Goal: Transaction & Acquisition: Purchase product/service

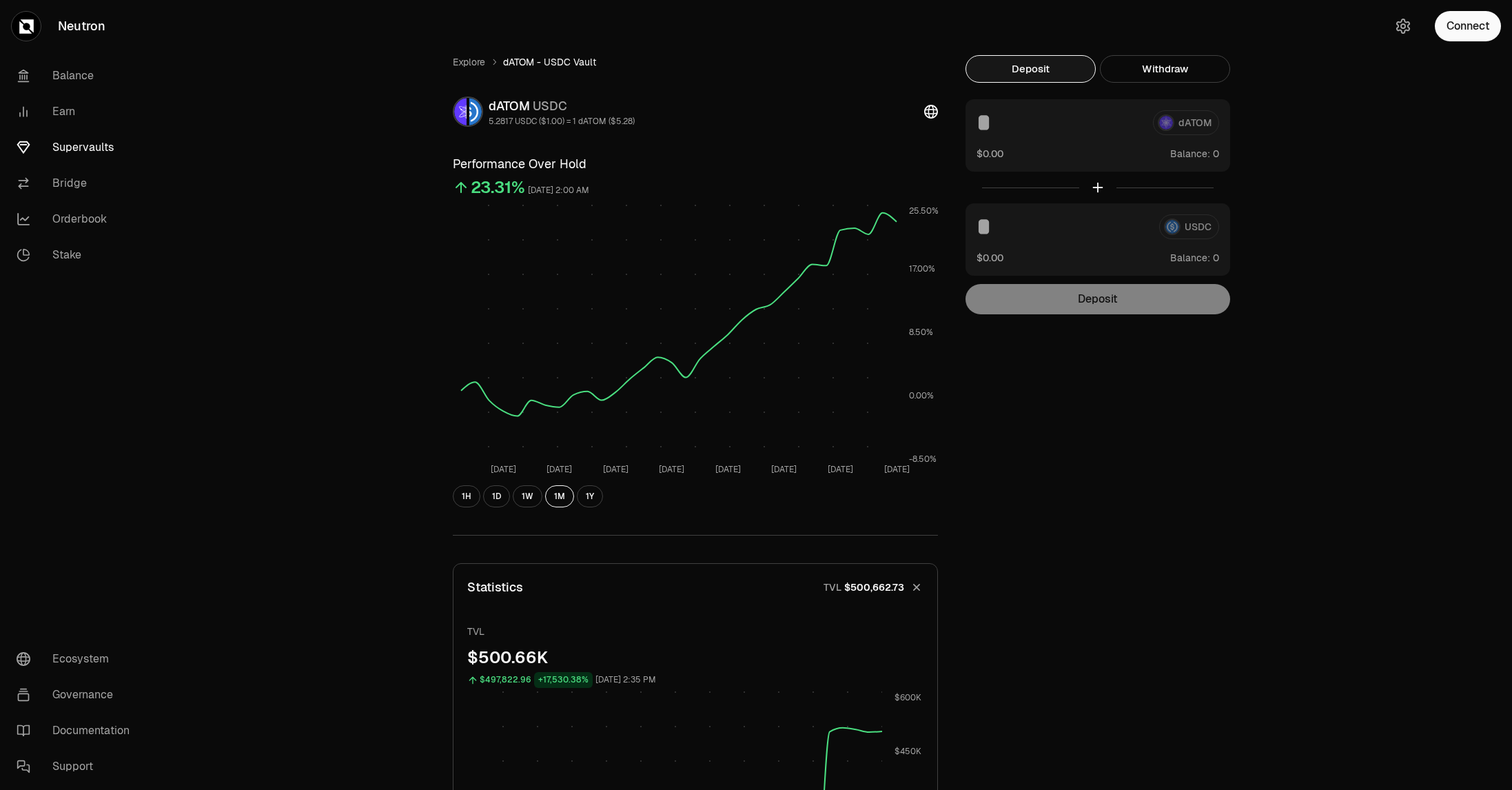
scroll to position [903, 0]
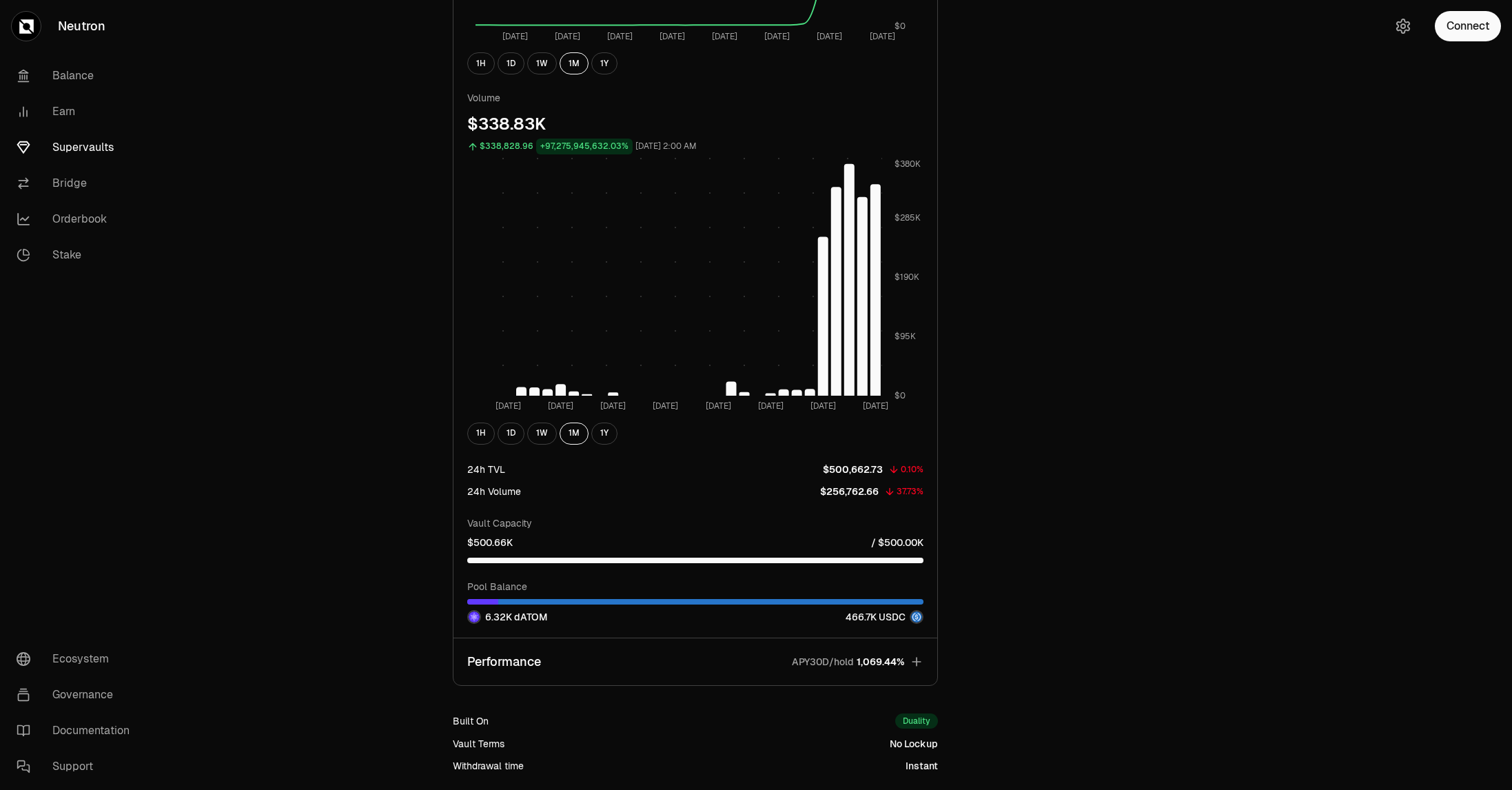
drag, startPoint x: 1462, startPoint y: 200, endPoint x: 1452, endPoint y: 202, distance: 10.2
click at [1462, 200] on div "Explore dATOM - USDC Vault dATOM USDC 5.2817 USDC ($1.00) = 1 dATOM ($5.28) Per…" at bounding box center [833, 13] width 1358 height 1831
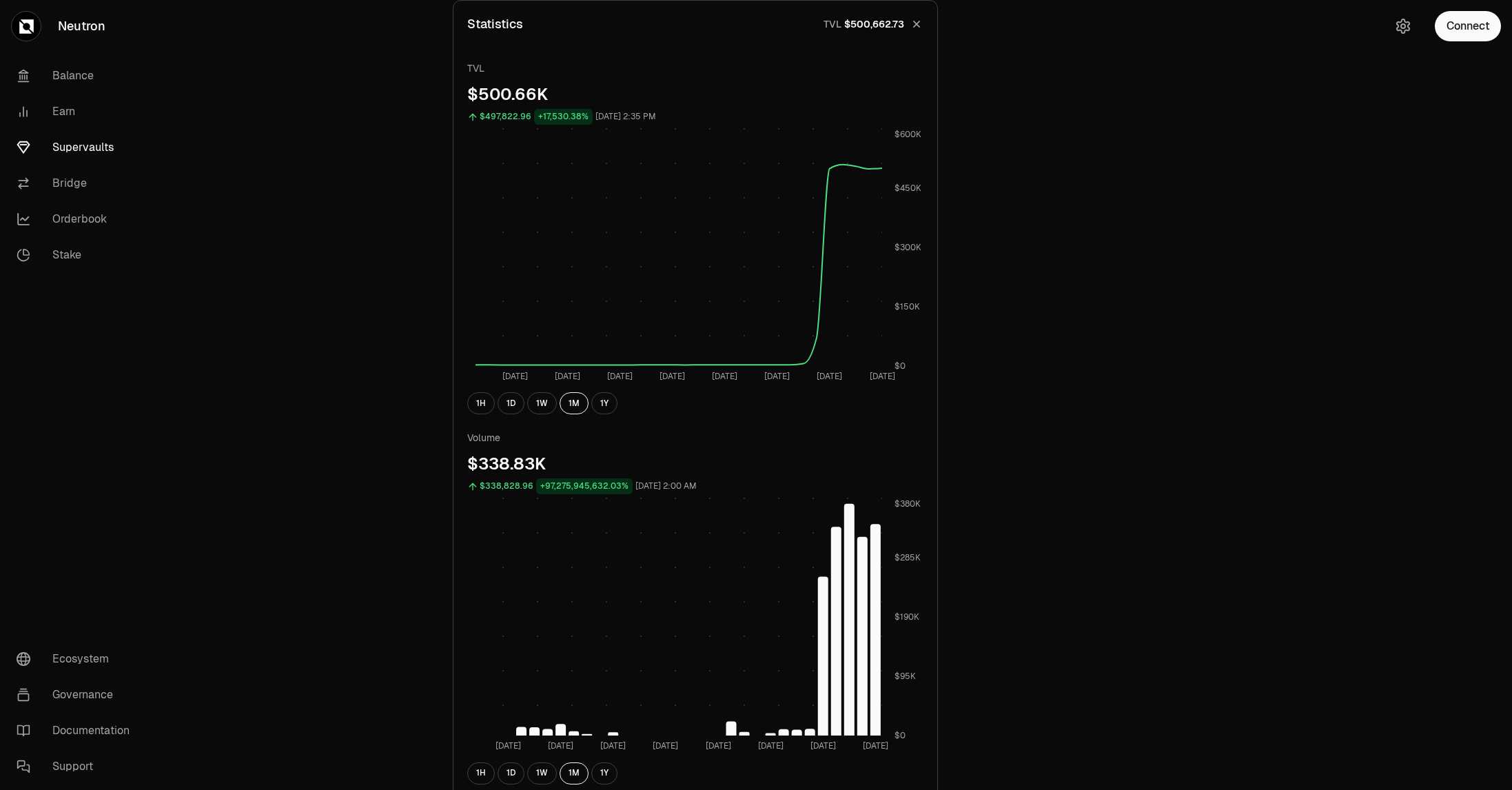
scroll to position [689, 0]
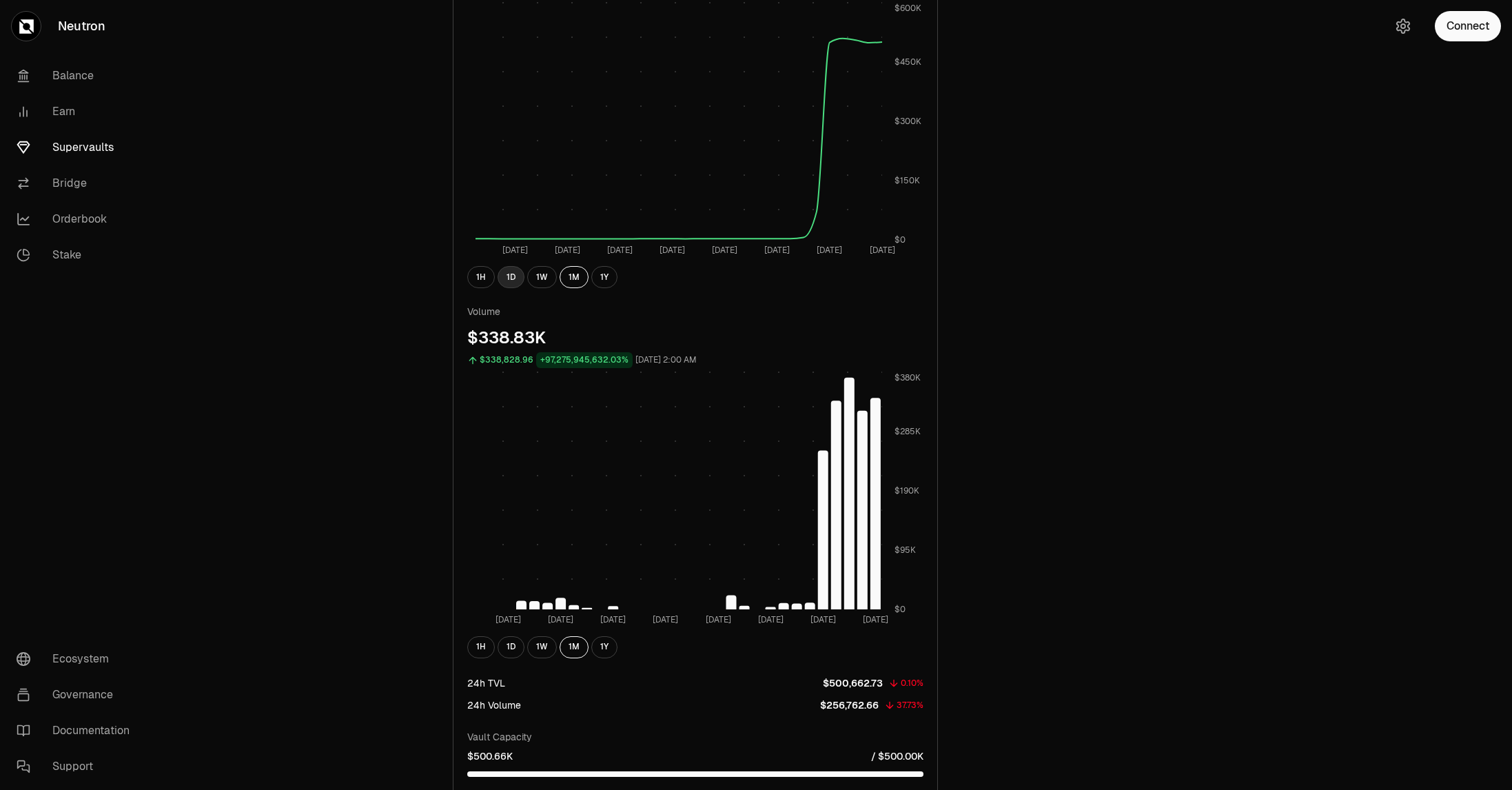
click at [515, 283] on button "1D" at bounding box center [511, 277] width 27 height 22
click at [513, 653] on button "1D" at bounding box center [511, 647] width 27 height 22
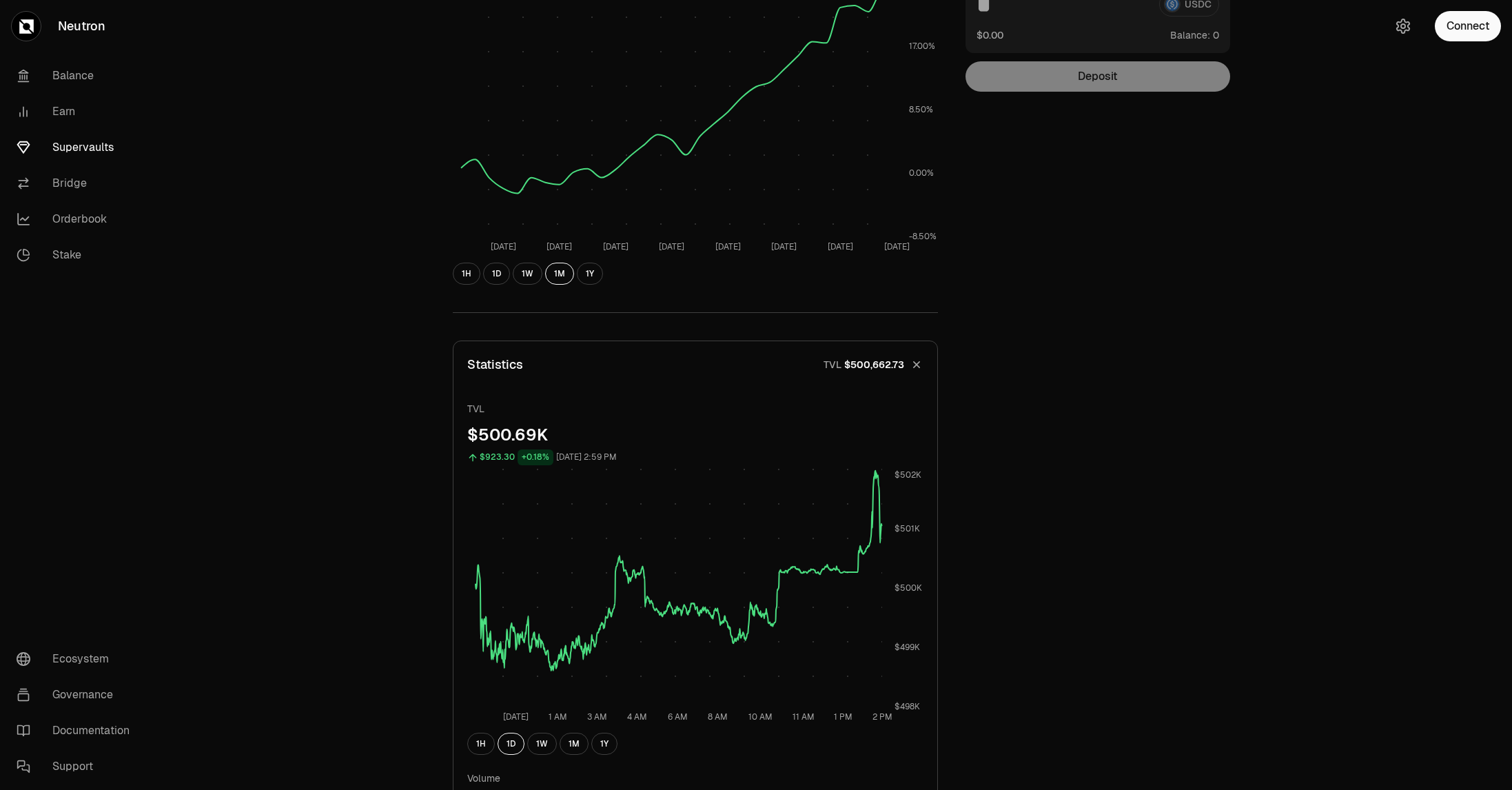
scroll to position [75, 0]
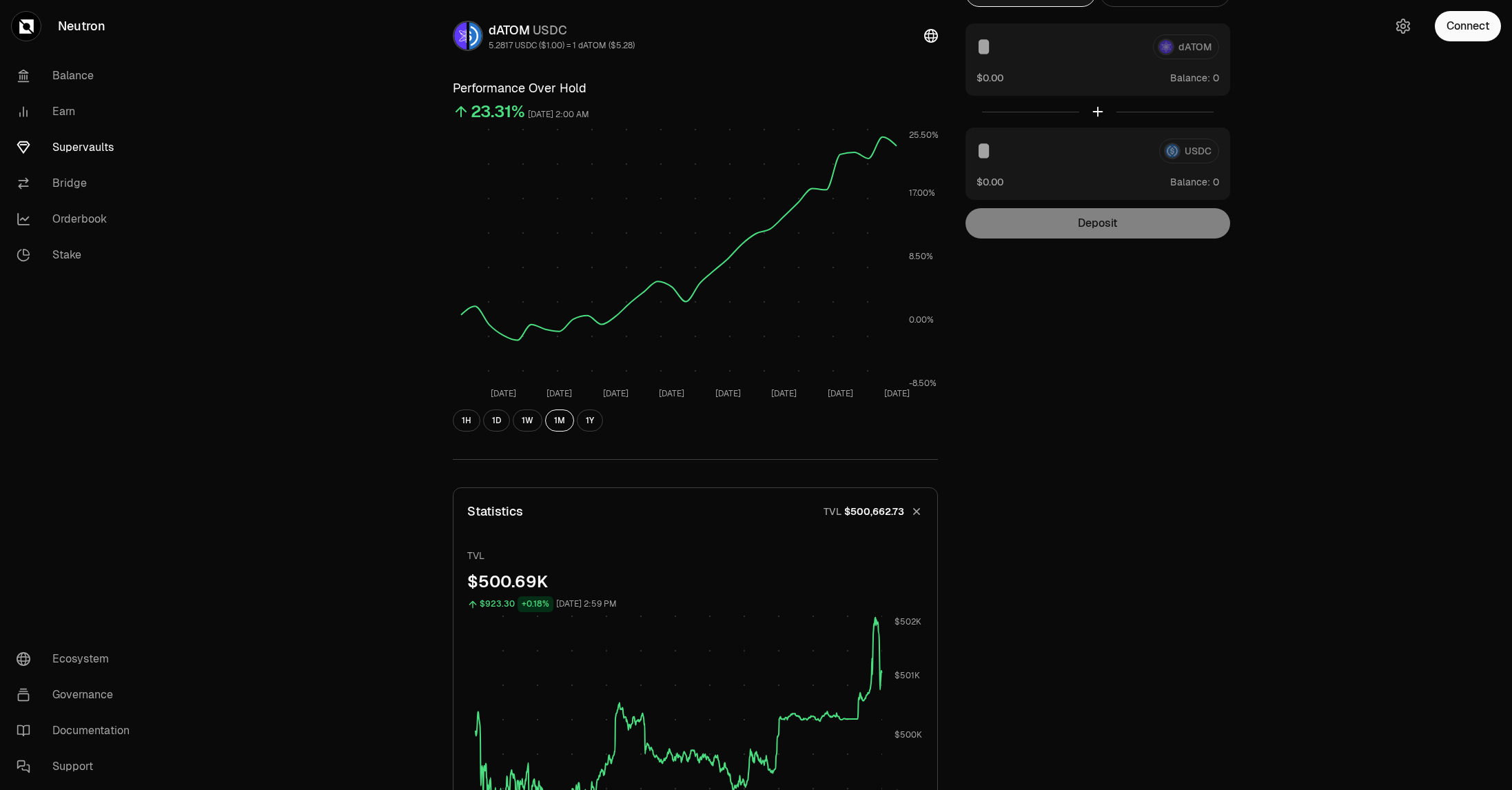
click at [756, 489] on button "Statistics TVL $500,662.73" at bounding box center [695, 511] width 484 height 47
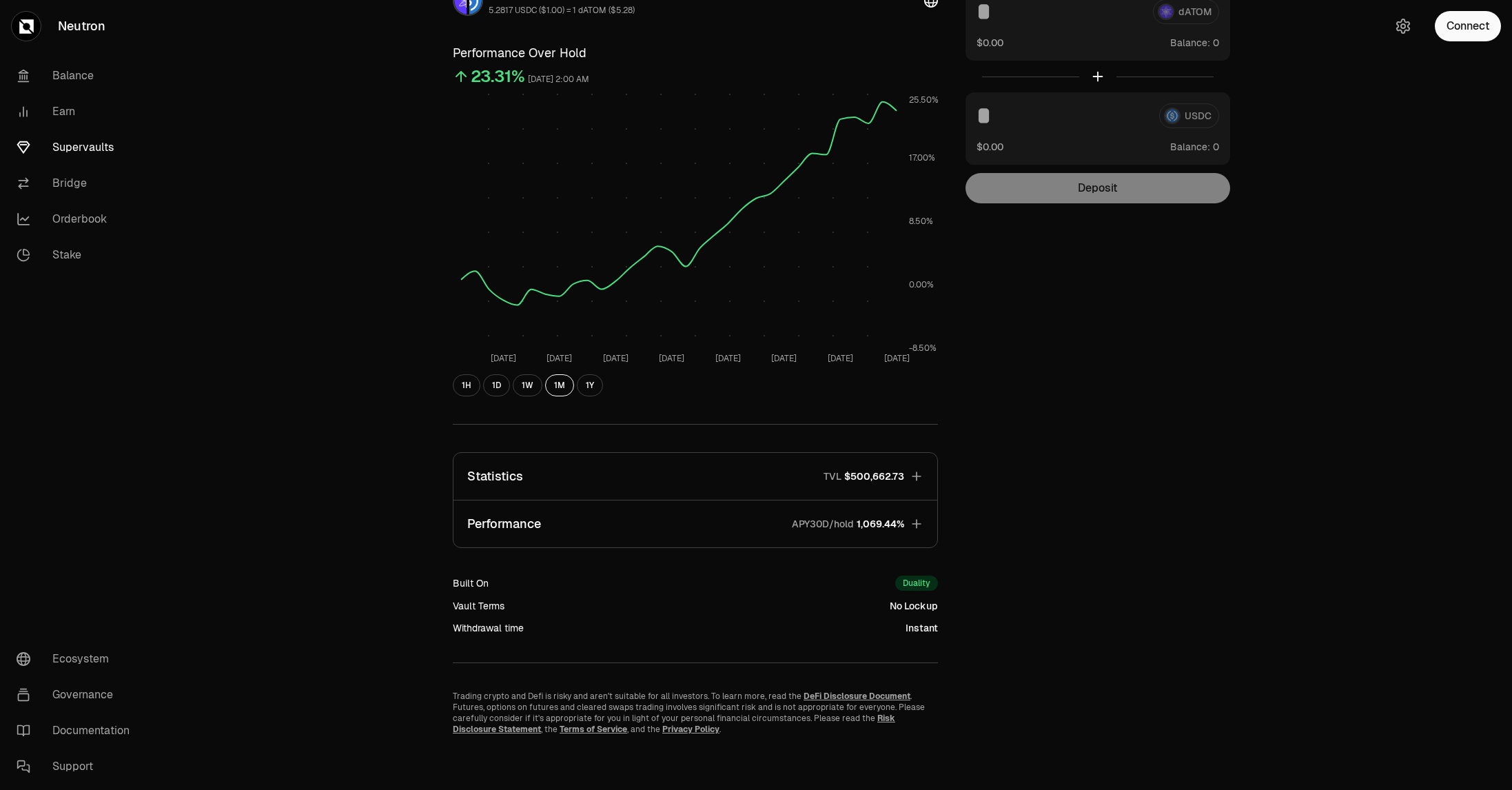
click at [702, 538] on button "Performance APY30D/hold 1,069.44%" at bounding box center [695, 524] width 484 height 47
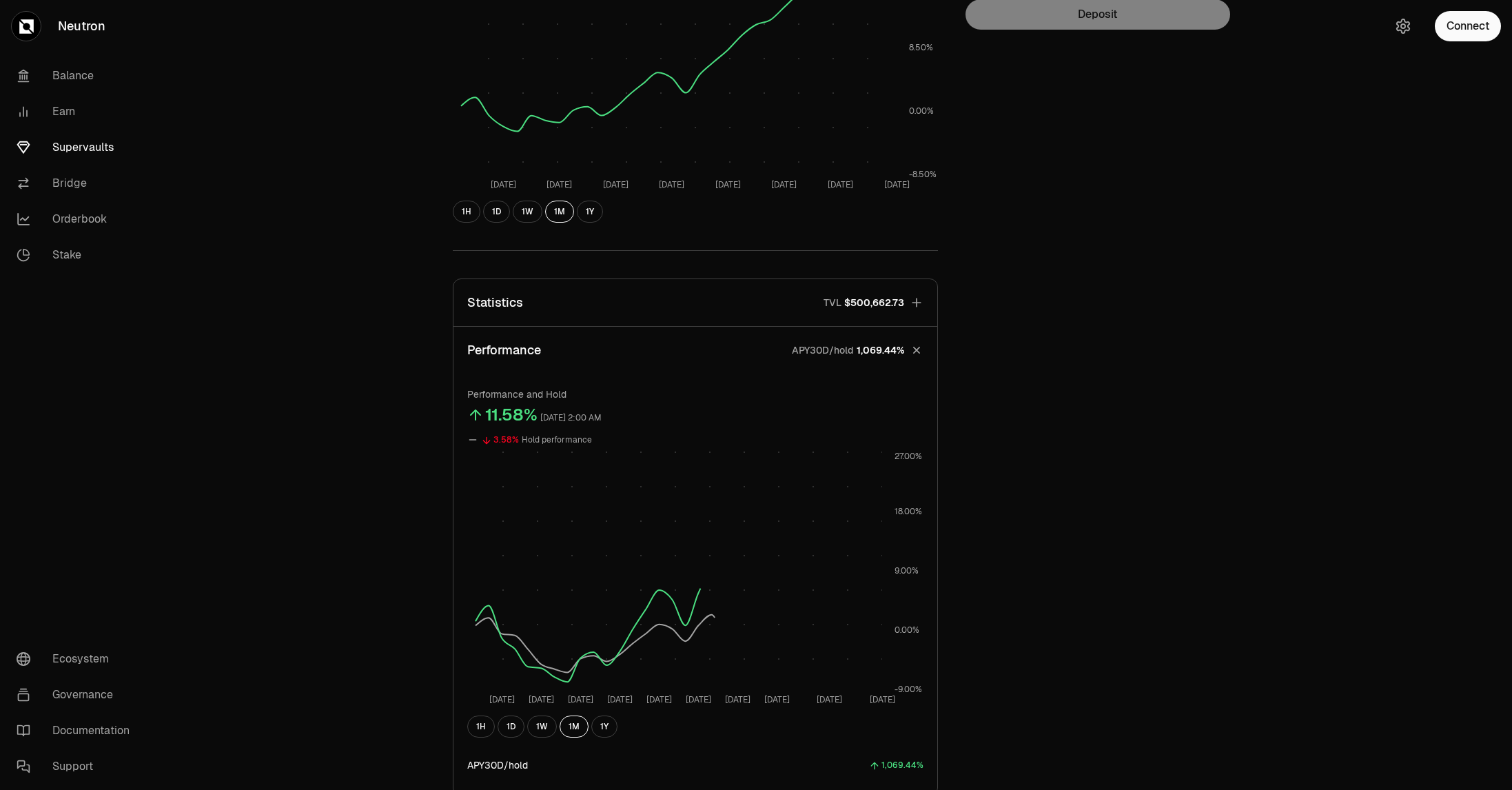
scroll to position [456, 0]
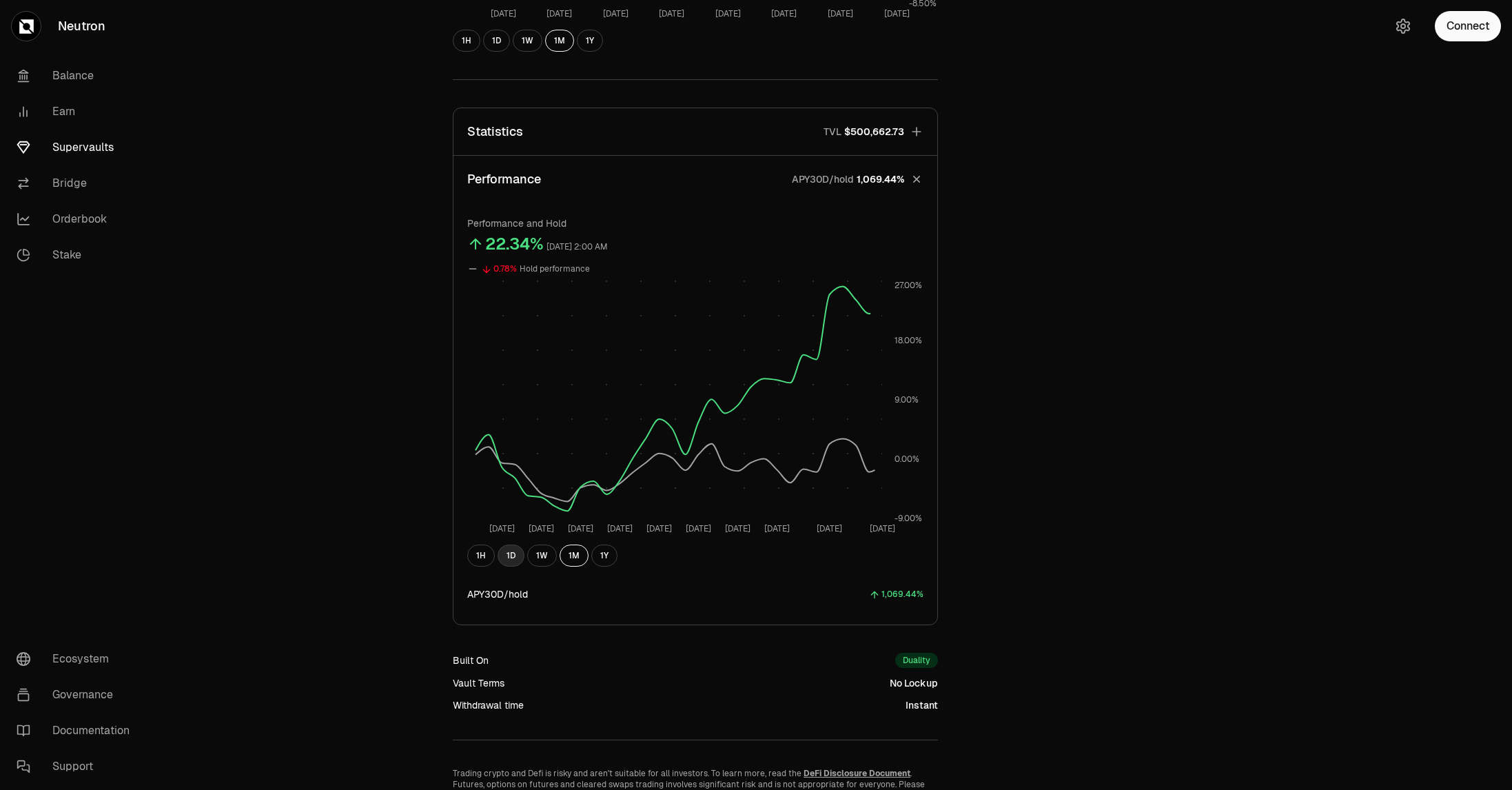
click at [510, 556] on button "1D" at bounding box center [511, 555] width 27 height 22
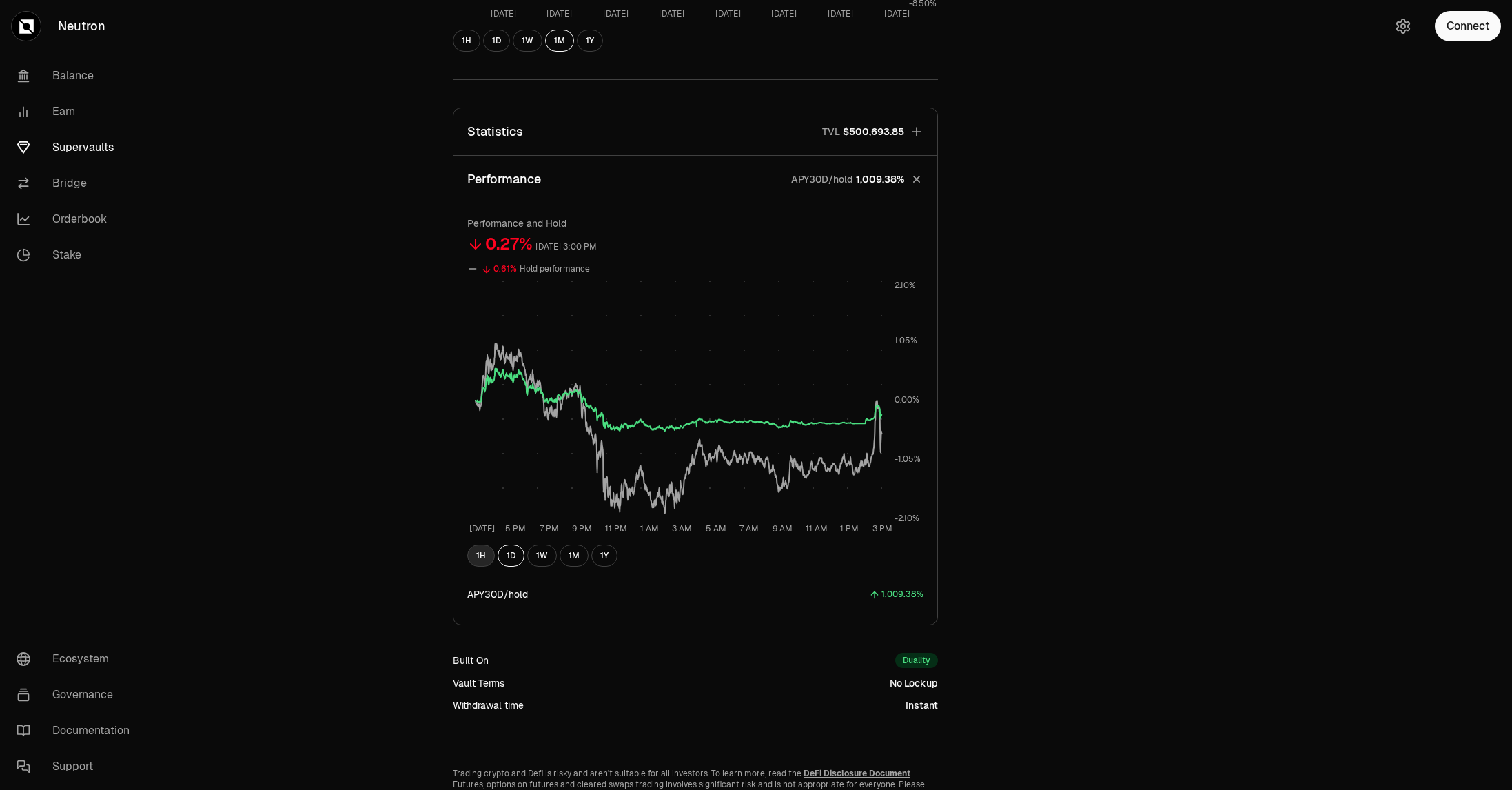
click at [477, 553] on button "1H" at bounding box center [480, 555] width 27 height 22
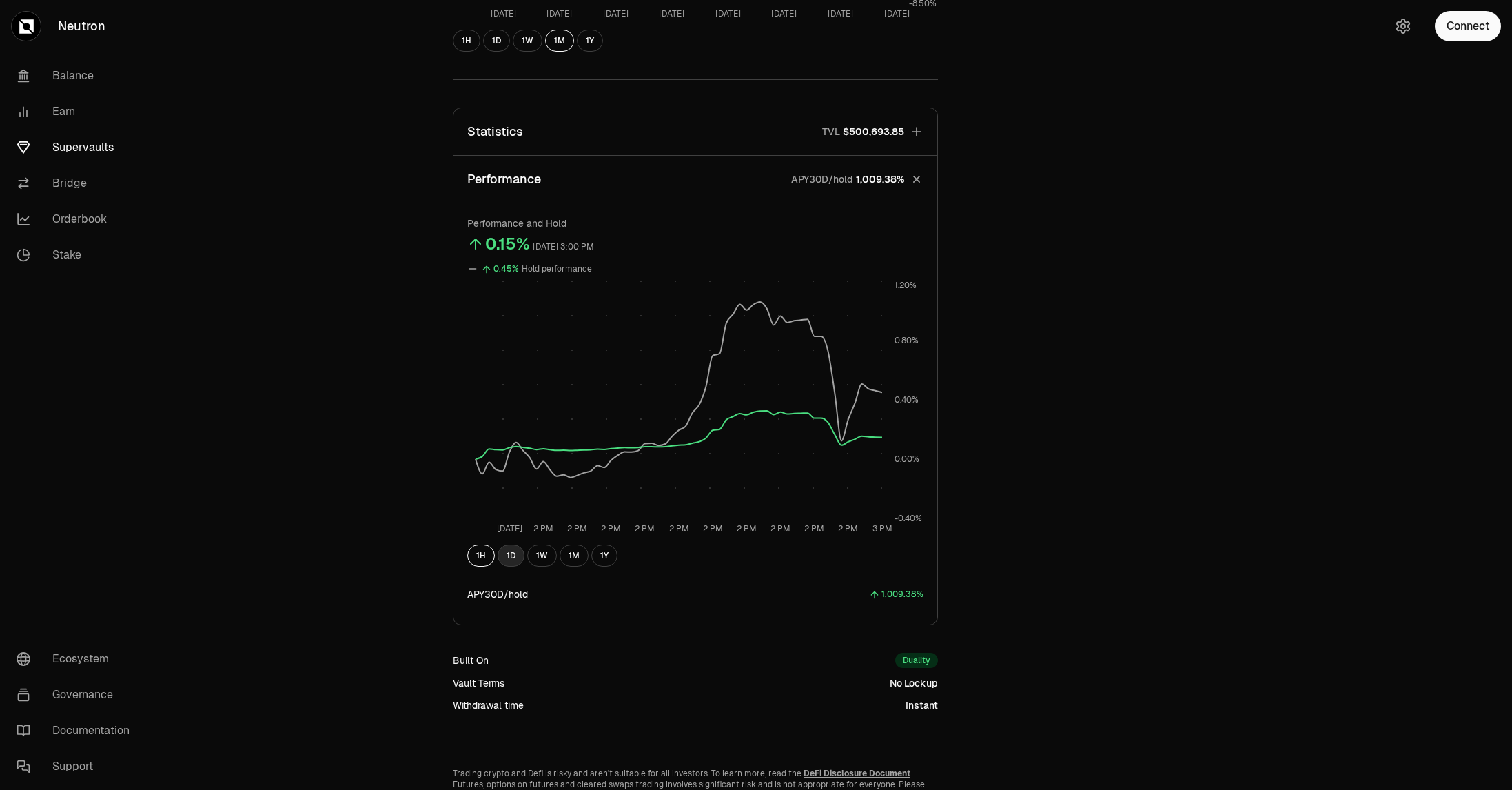
click at [517, 560] on button "1D" at bounding box center [511, 555] width 27 height 22
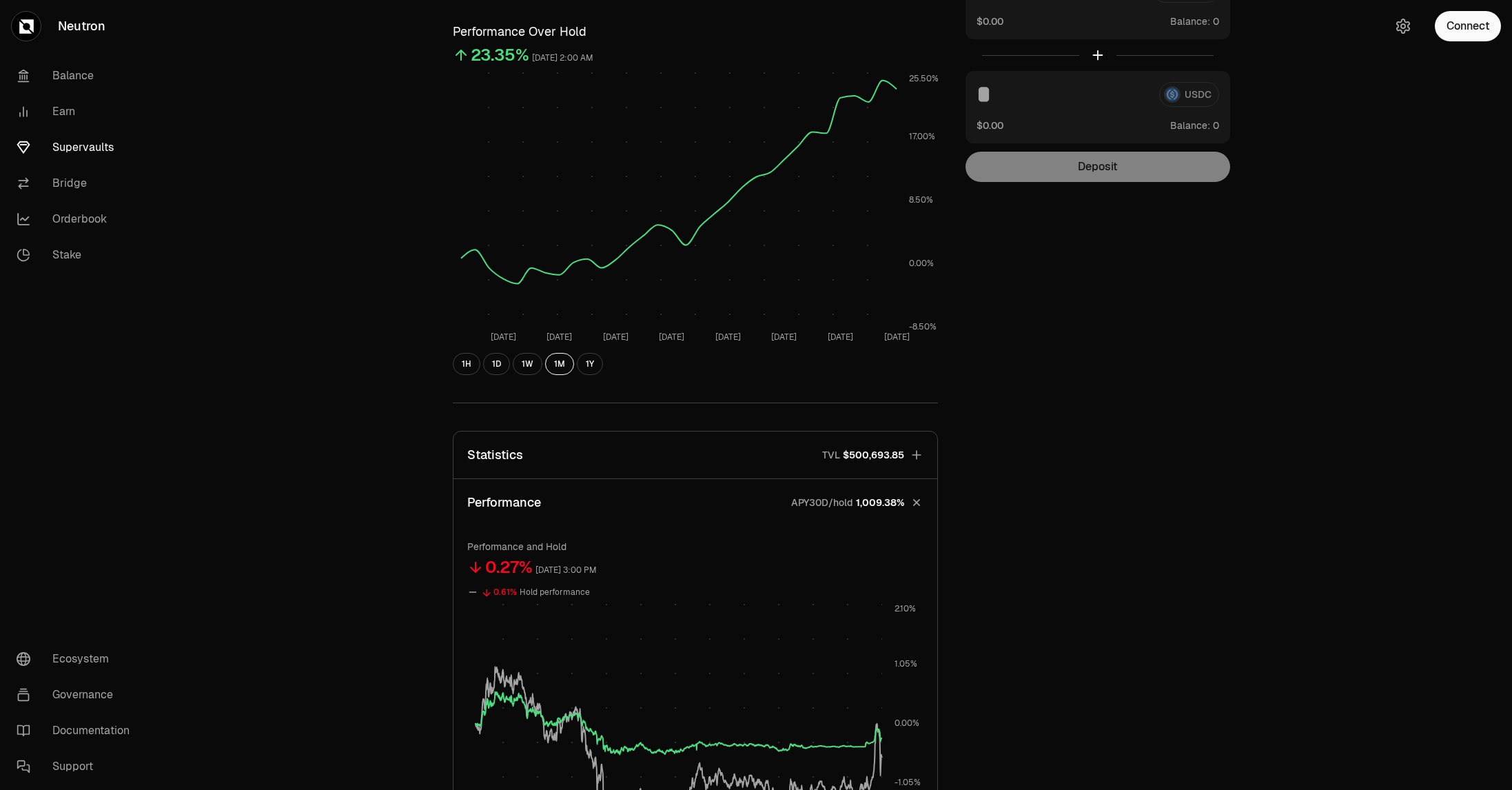
scroll to position [138, 0]
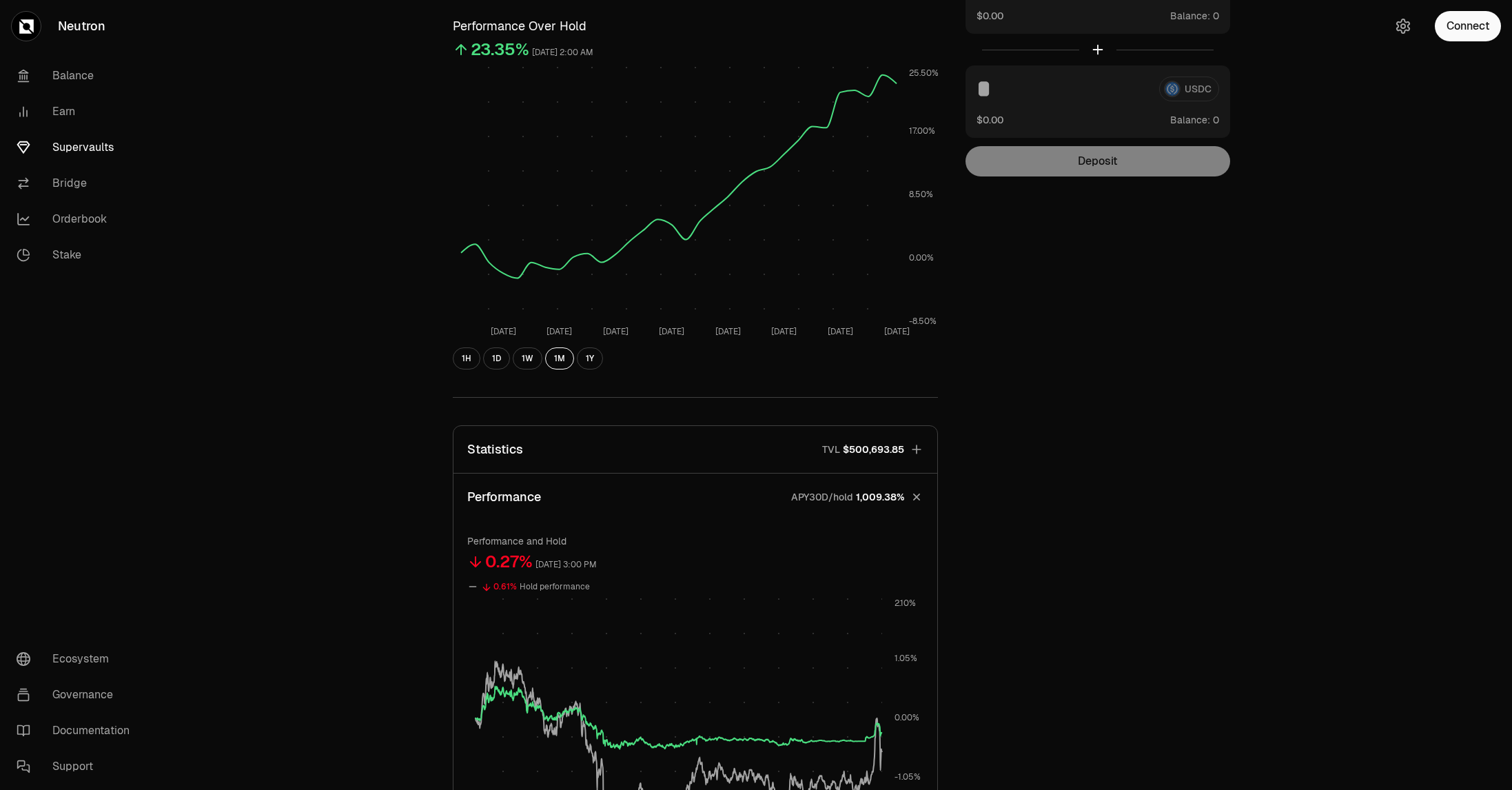
click at [703, 447] on button "Statistics TVL $500,693.85" at bounding box center [695, 449] width 484 height 47
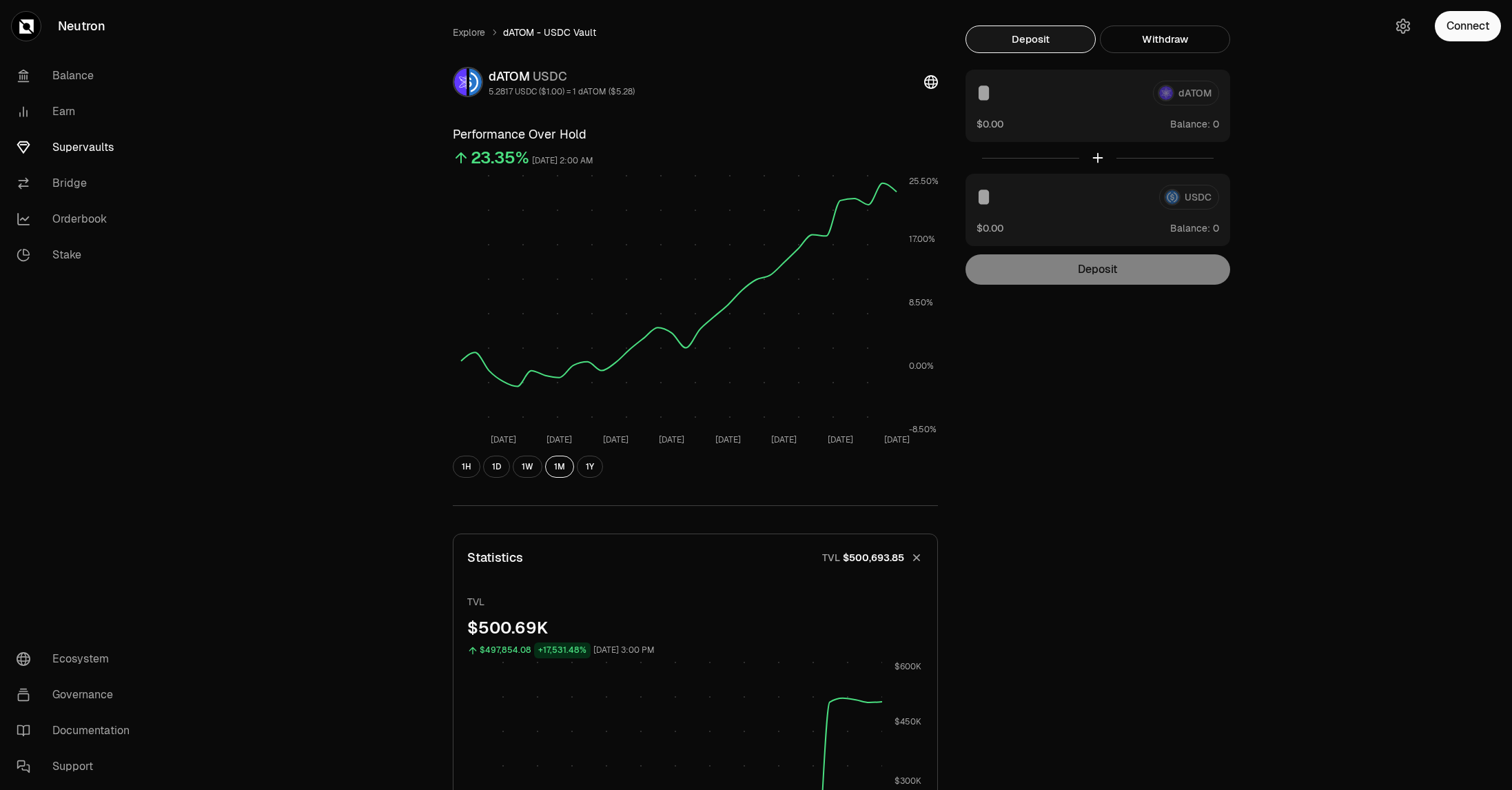
scroll to position [0, 0]
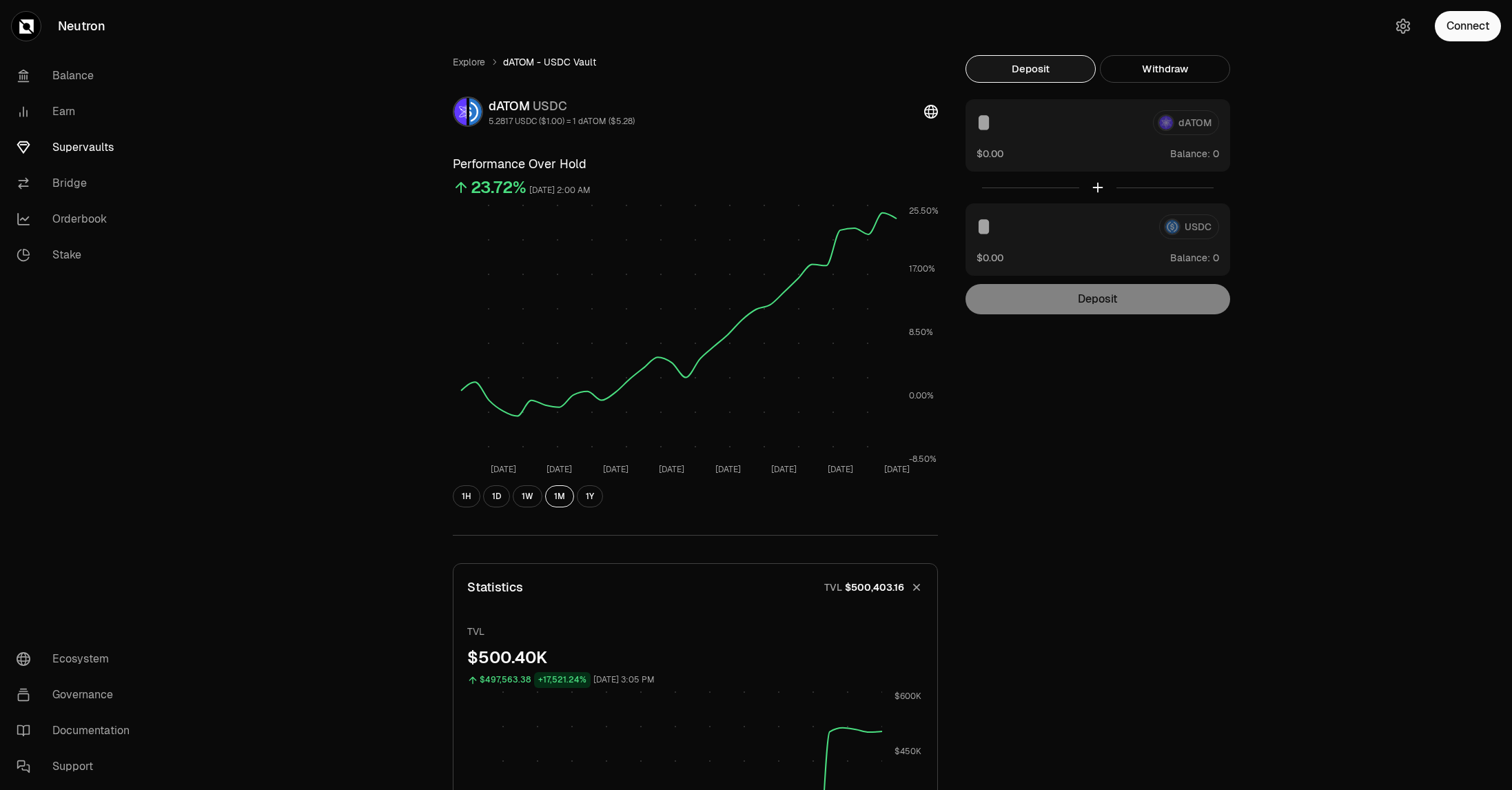
click at [76, 177] on link "Bridge" at bounding box center [77, 183] width 143 height 35
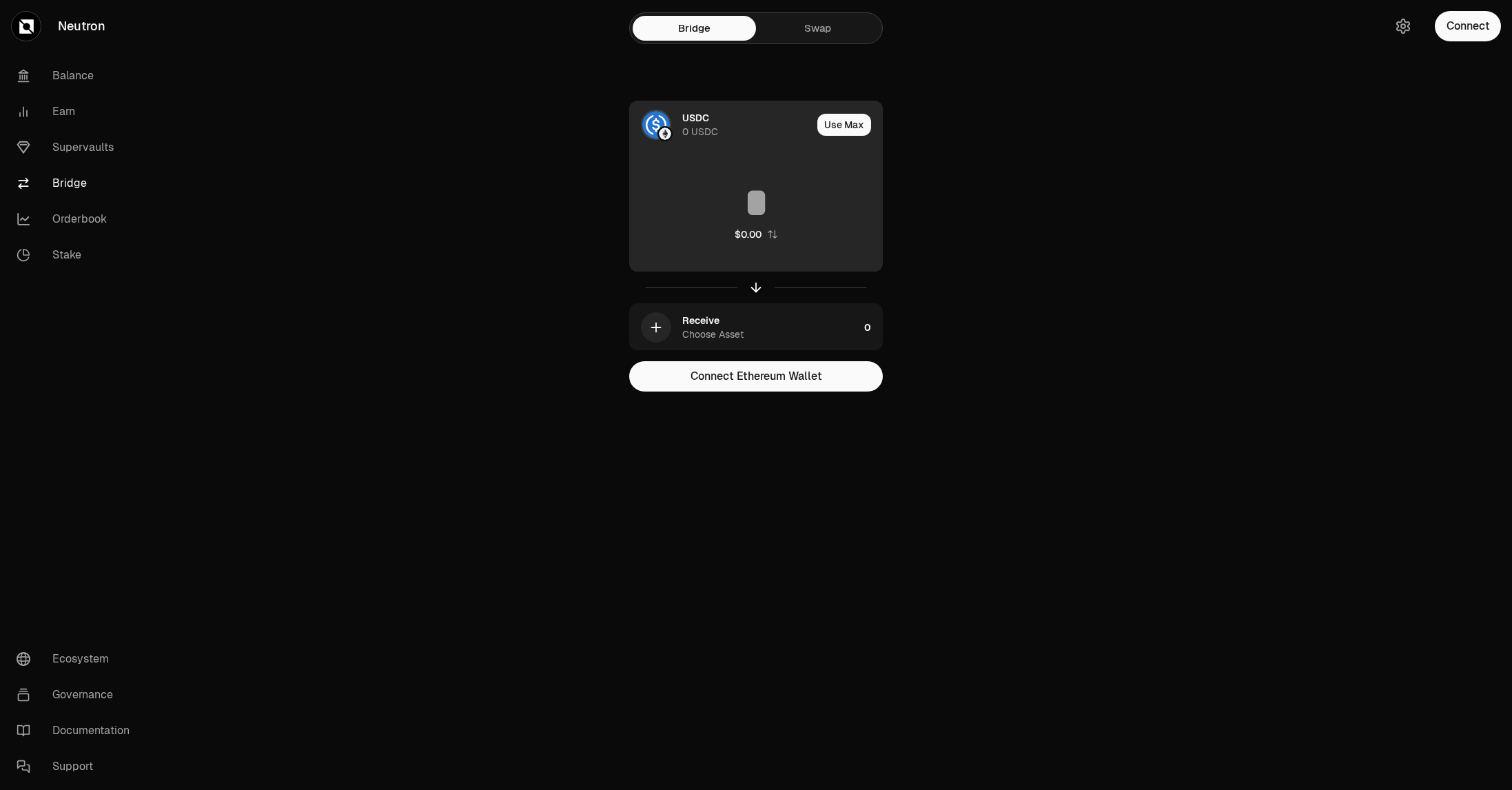
click at [747, 114] on div "USDC 0 USDC" at bounding box center [746, 124] width 130 height 27
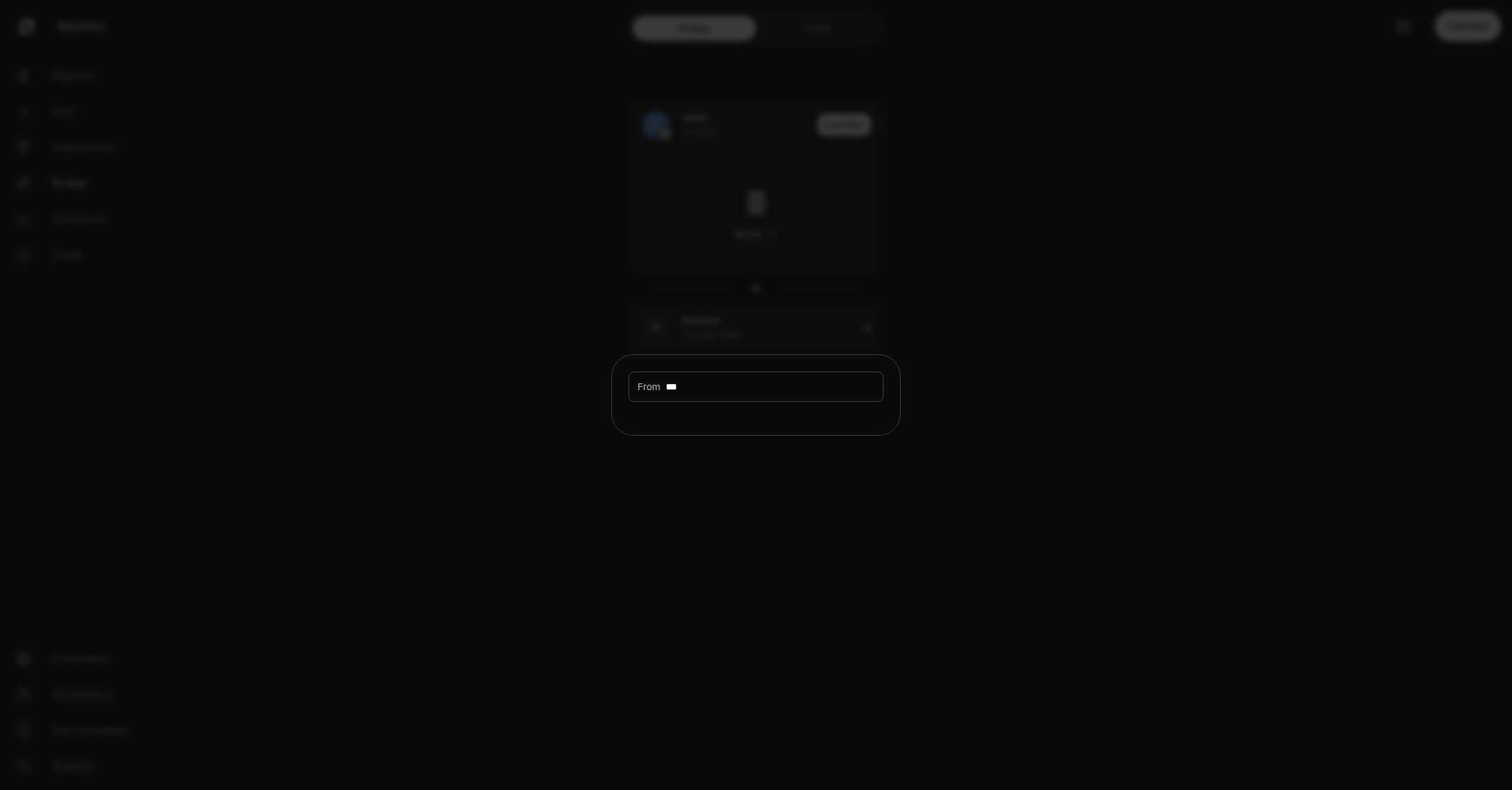
click at [722, 390] on input "***" at bounding box center [770, 386] width 209 height 14
type input "*"
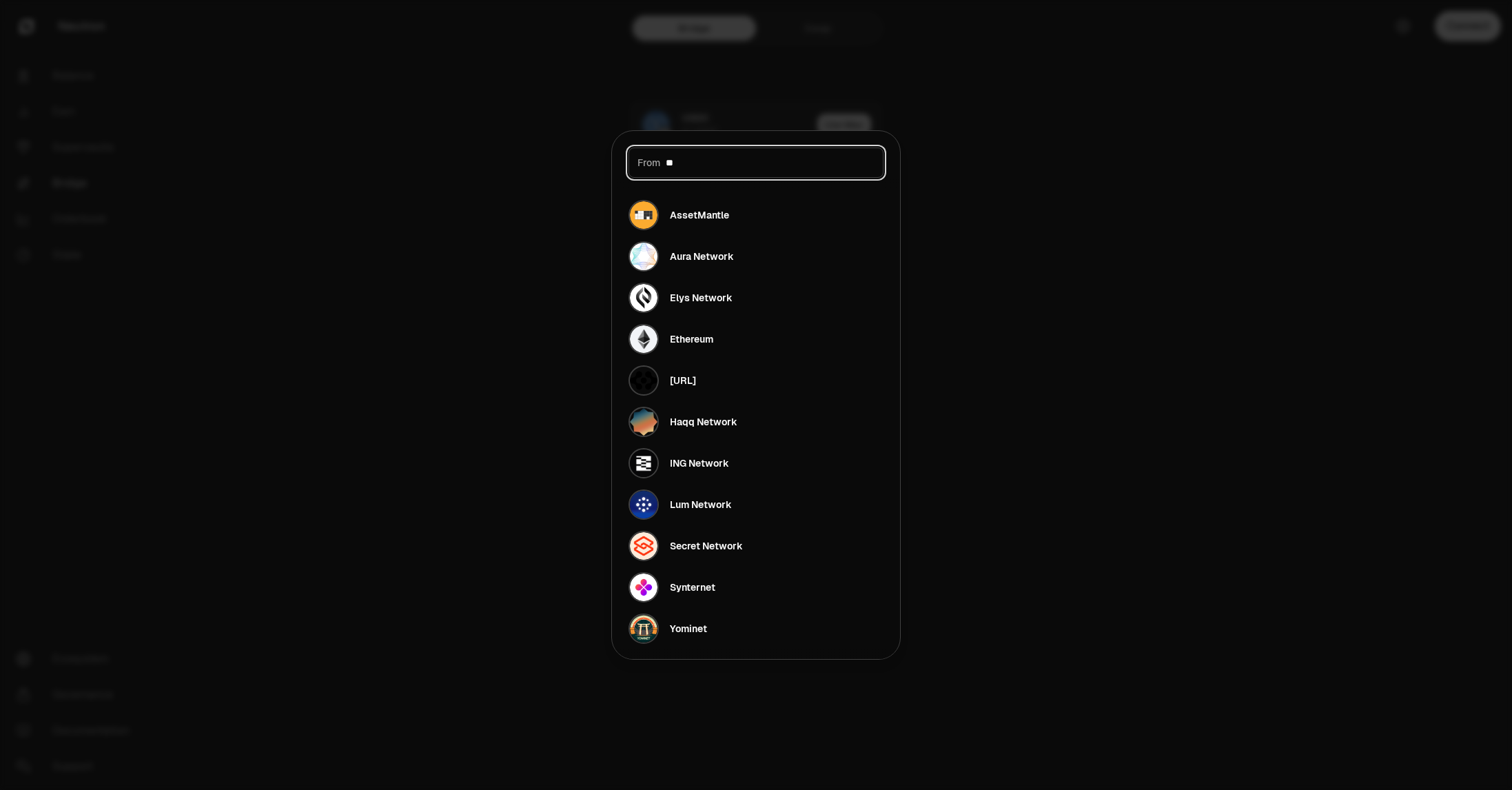
type input "*"
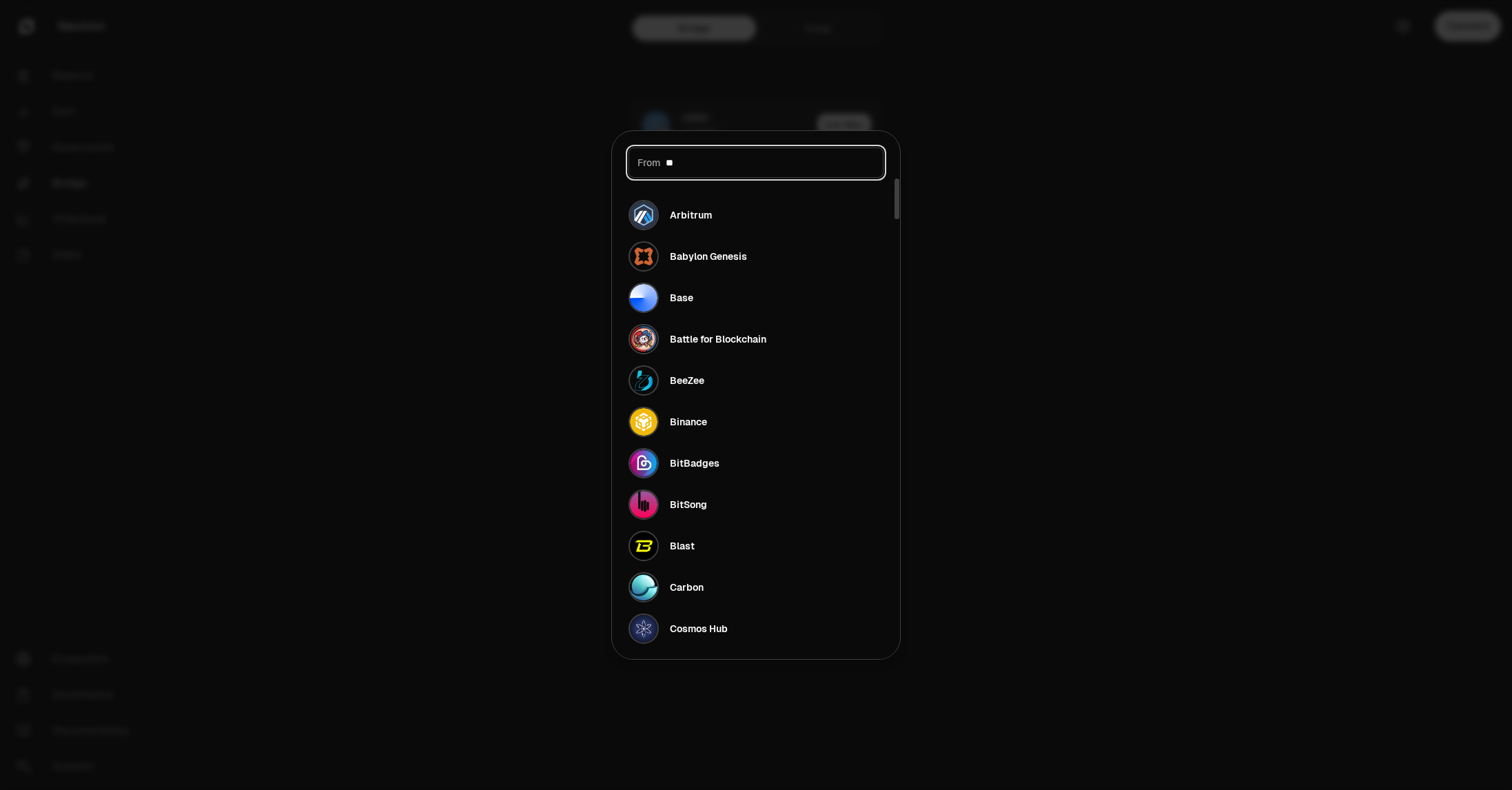
type input "***"
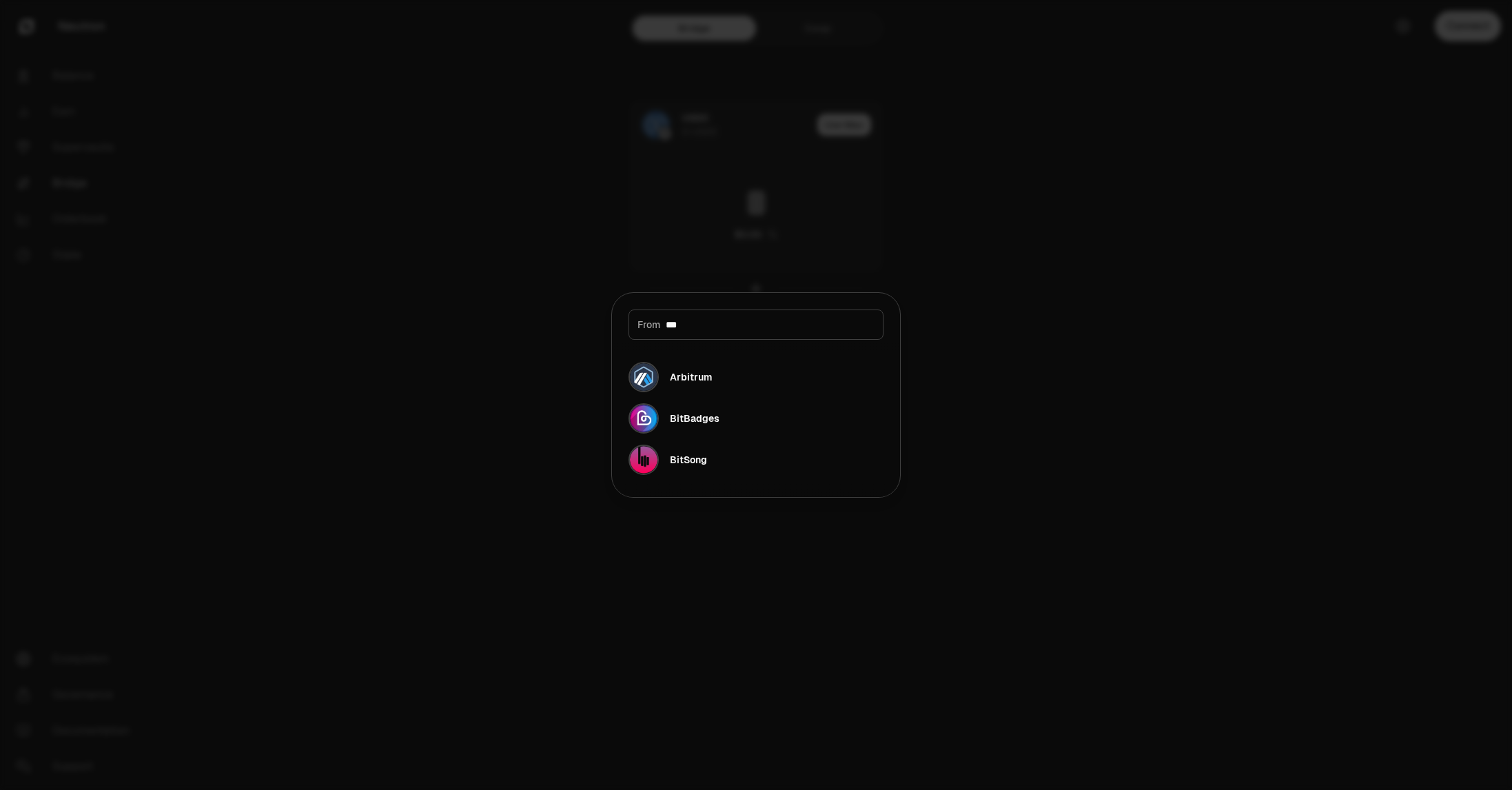
click at [1047, 299] on div at bounding box center [756, 395] width 1512 height 790
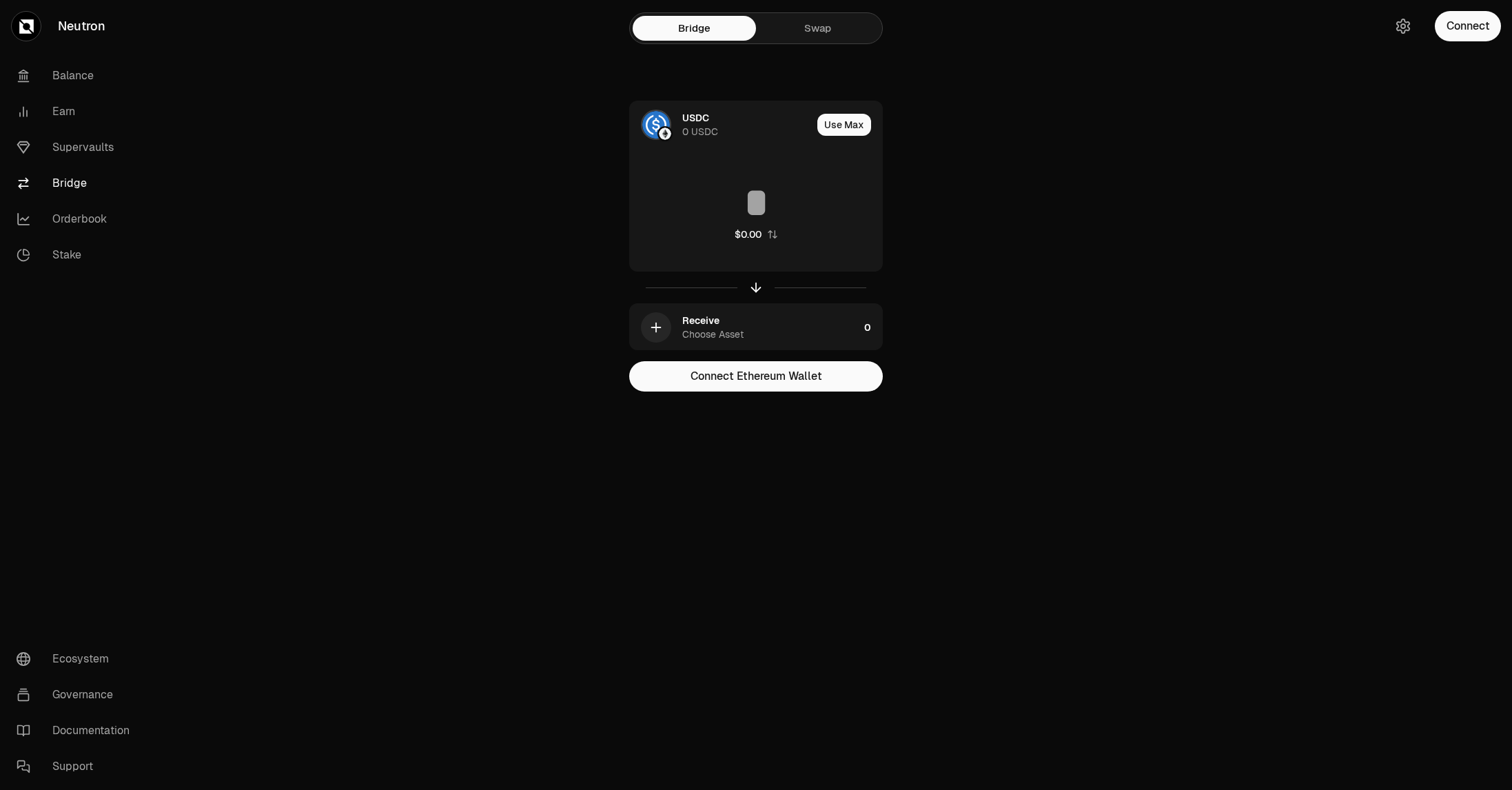
drag, startPoint x: 1237, startPoint y: 90, endPoint x: 1221, endPoint y: 85, distance: 16.8
click at [1237, 90] on main "Bridge Swap USDC 0 USDC Use Max $0.00 Receive Choose Asset 0 Connect Ethereum W…" at bounding box center [833, 223] width 1358 height 447
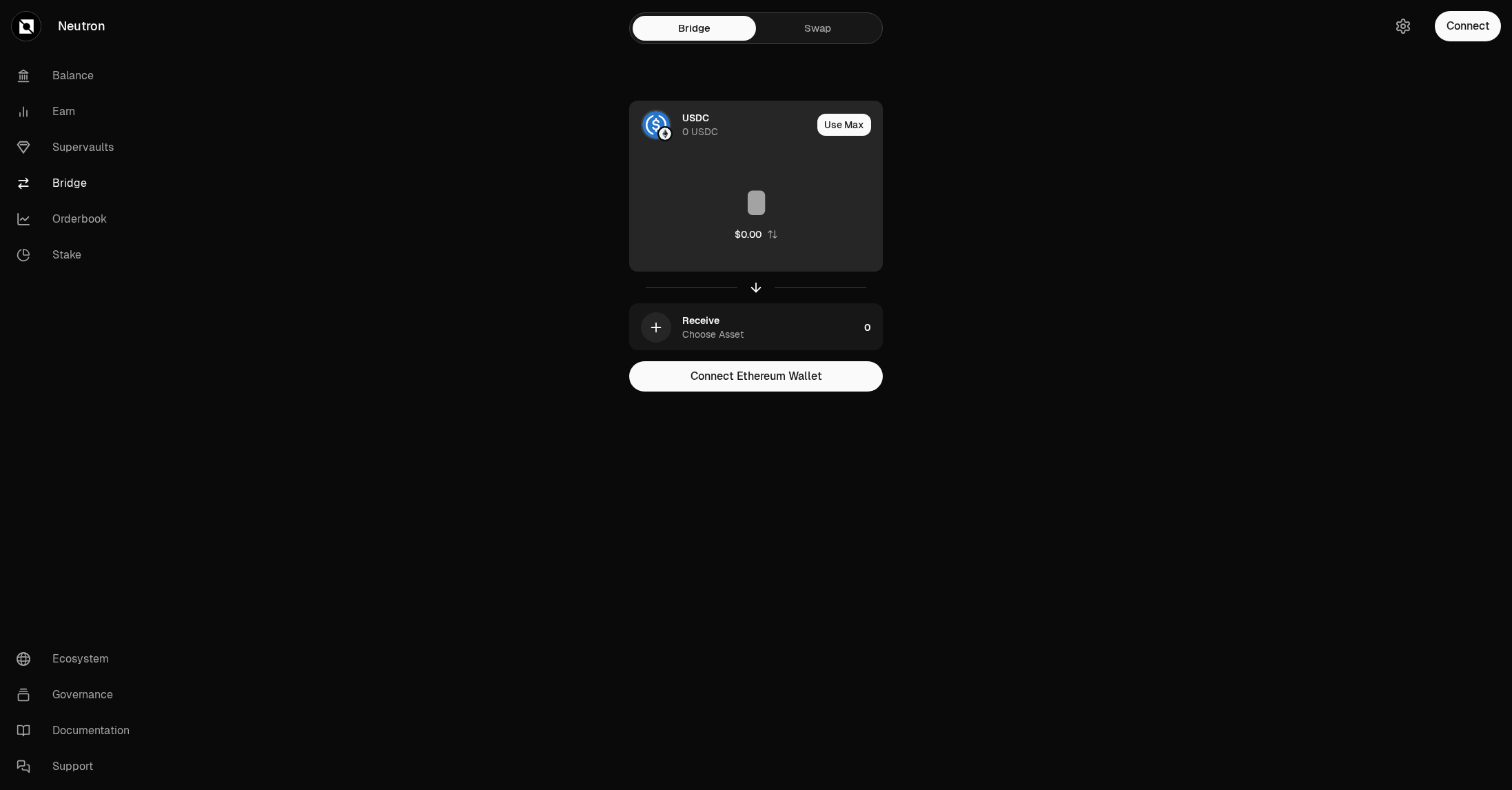
click at [690, 106] on div "USDC 0 USDC" at bounding box center [721, 125] width 182 height 47
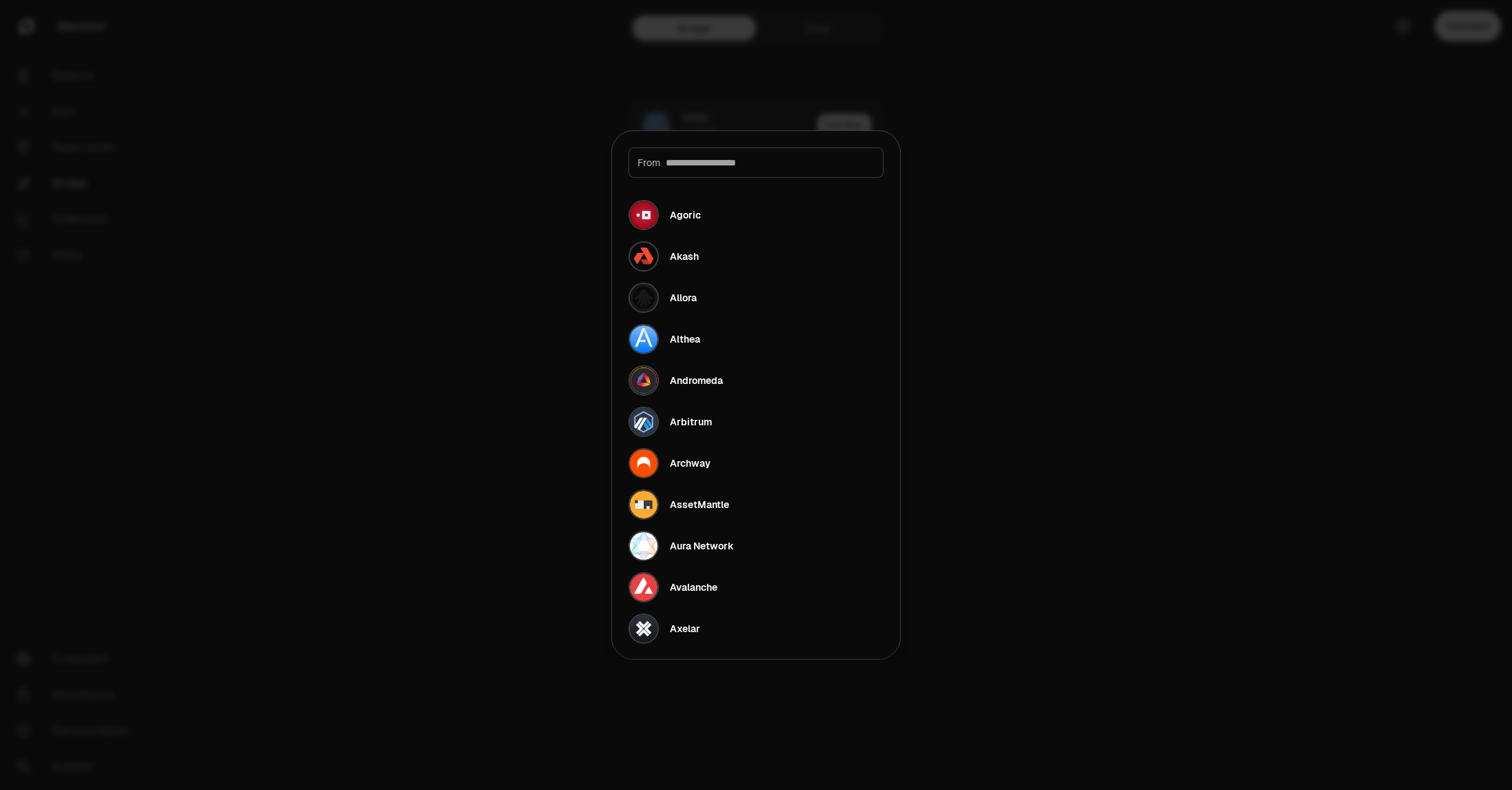
type input "*"
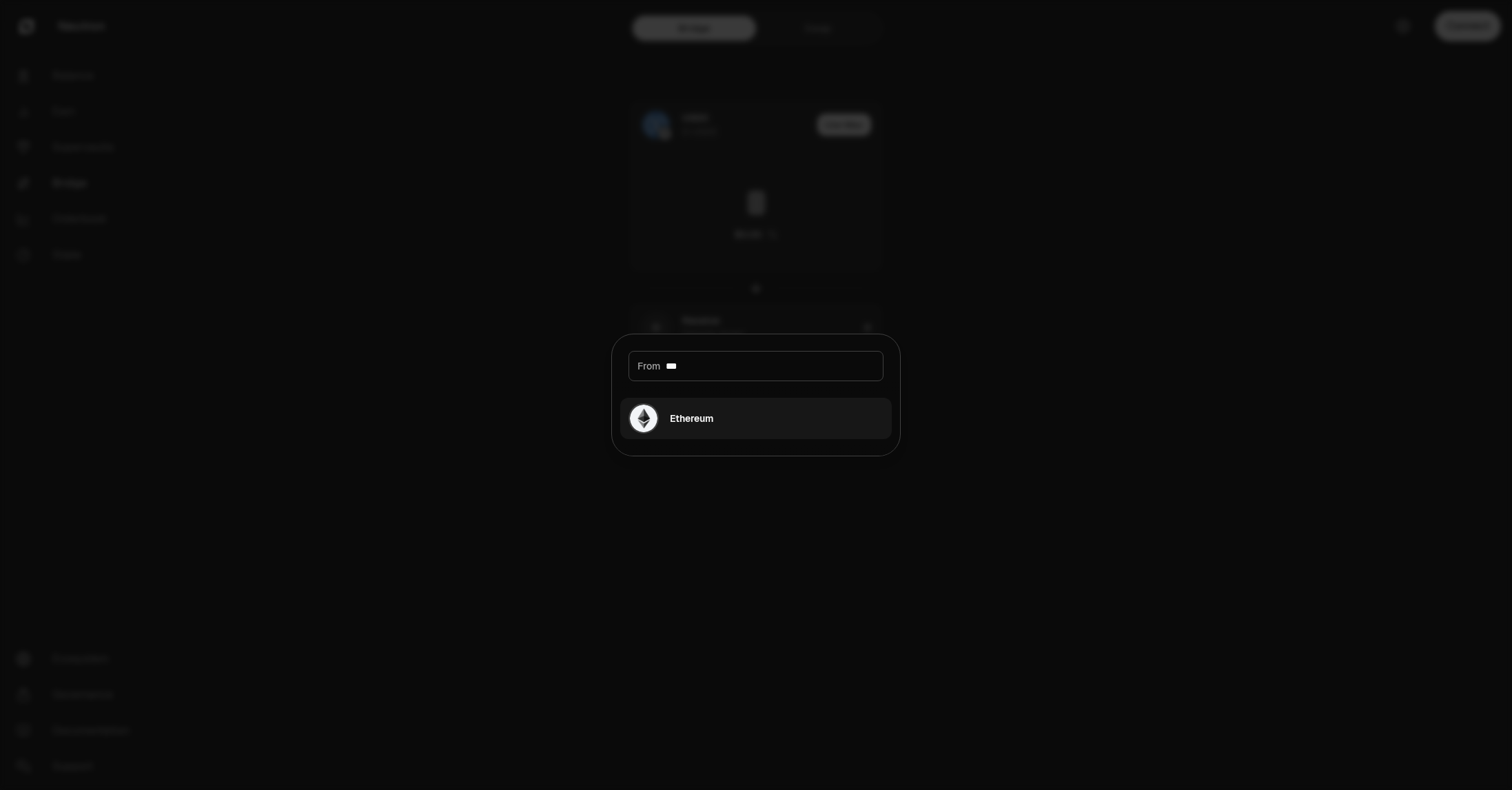
type input "***"
click at [749, 420] on button "Ethereum" at bounding box center [756, 419] width 272 height 42
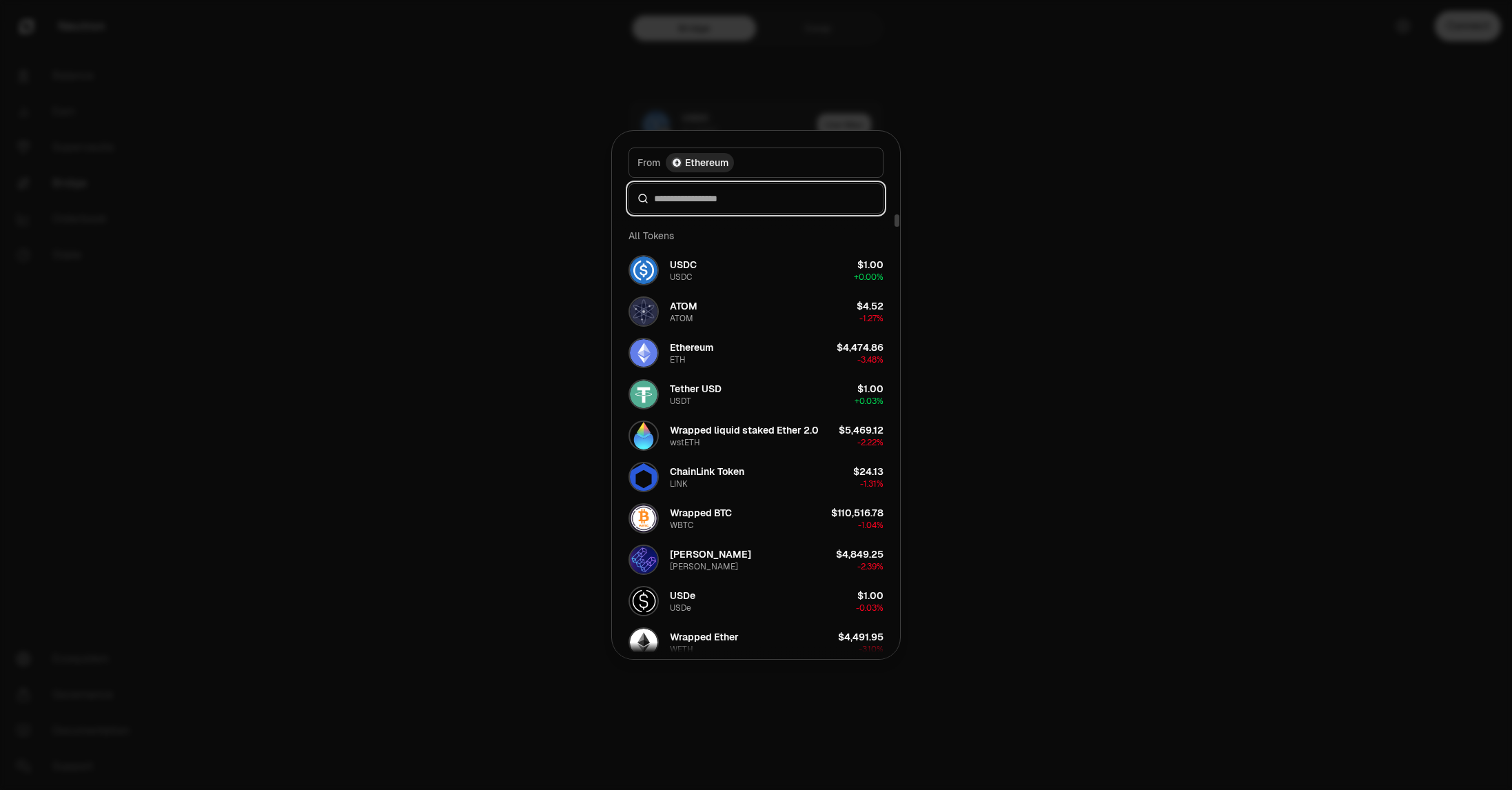
click at [719, 204] on input at bounding box center [764, 198] width 221 height 14
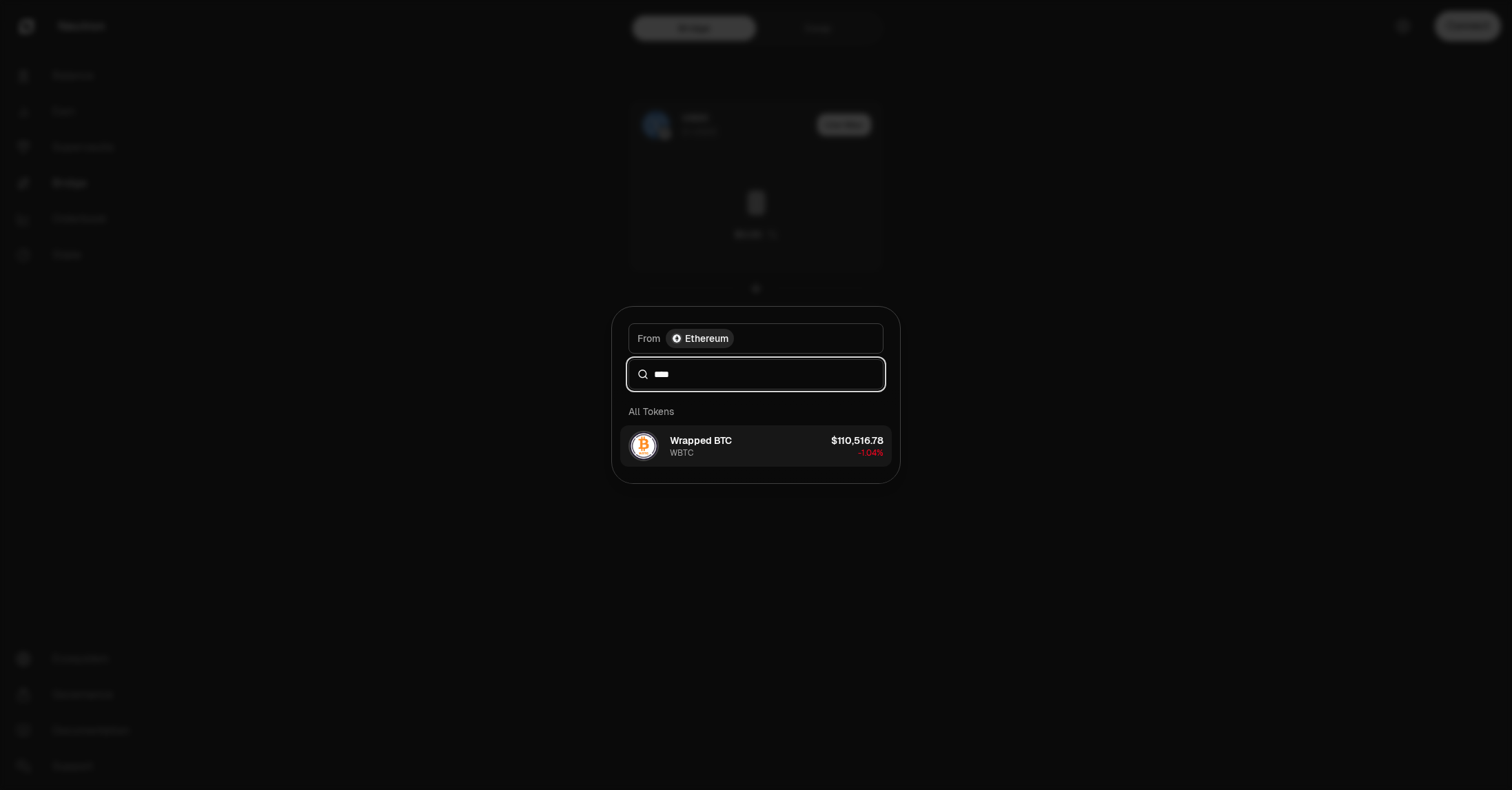
type input "****"
click at [735, 436] on button "Wrapped BTC WBTC $110,516.78 -1.04%" at bounding box center [756, 446] width 272 height 42
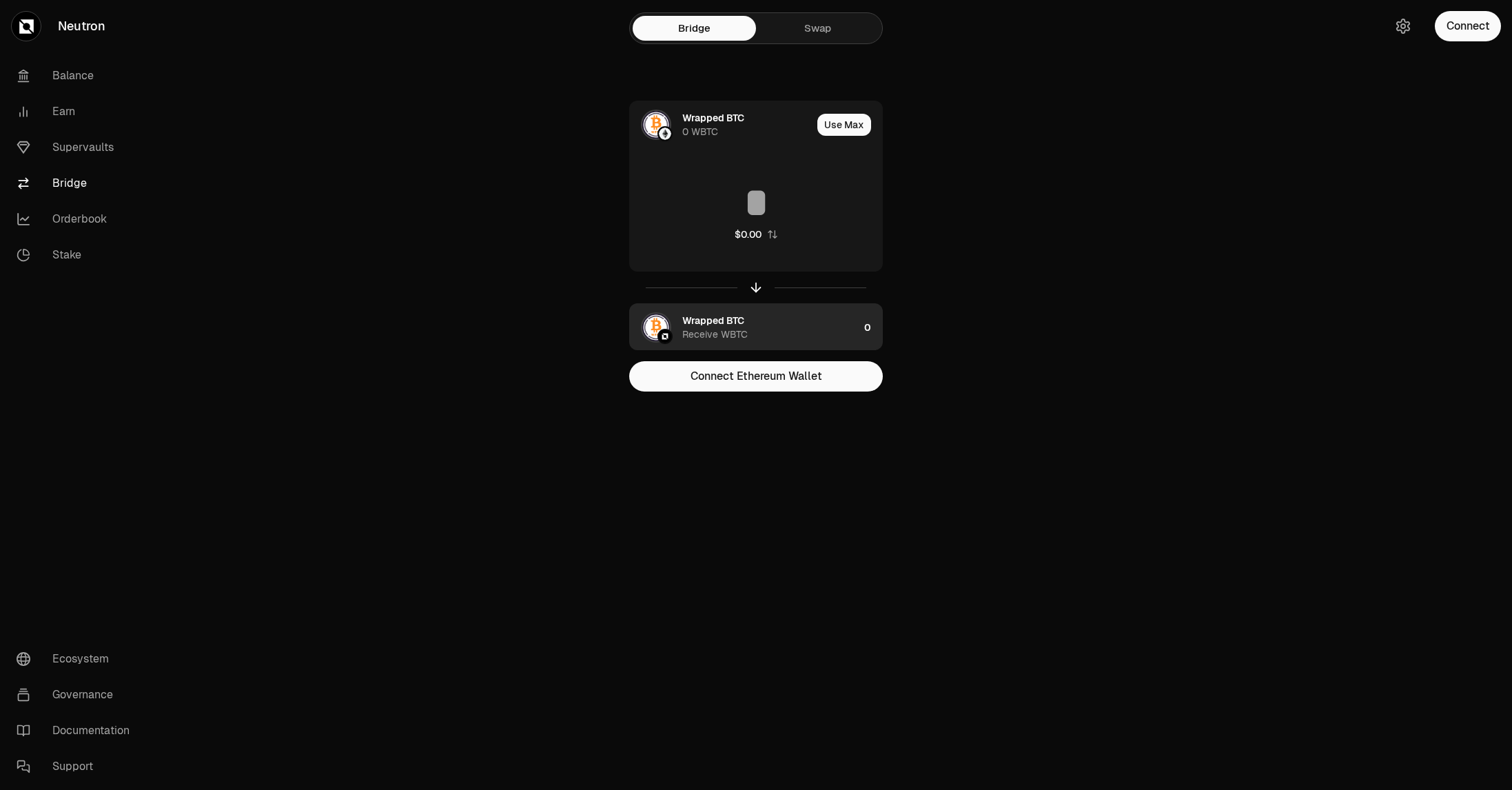
click at [732, 327] on div "Receive WBTC" at bounding box center [715, 333] width 65 height 14
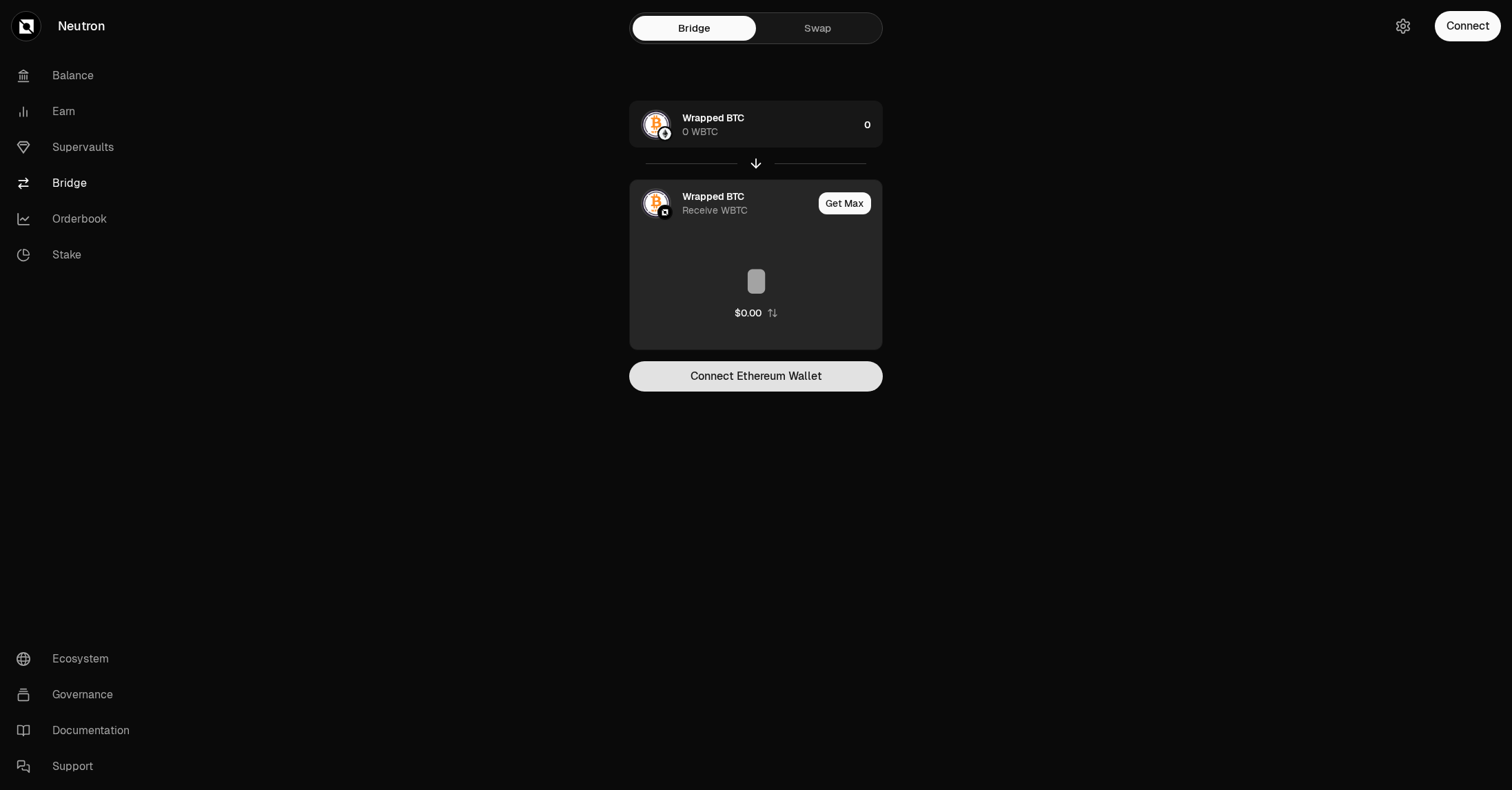
click at [775, 370] on button "Connect Ethereum Wallet" at bounding box center [756, 376] width 253 height 30
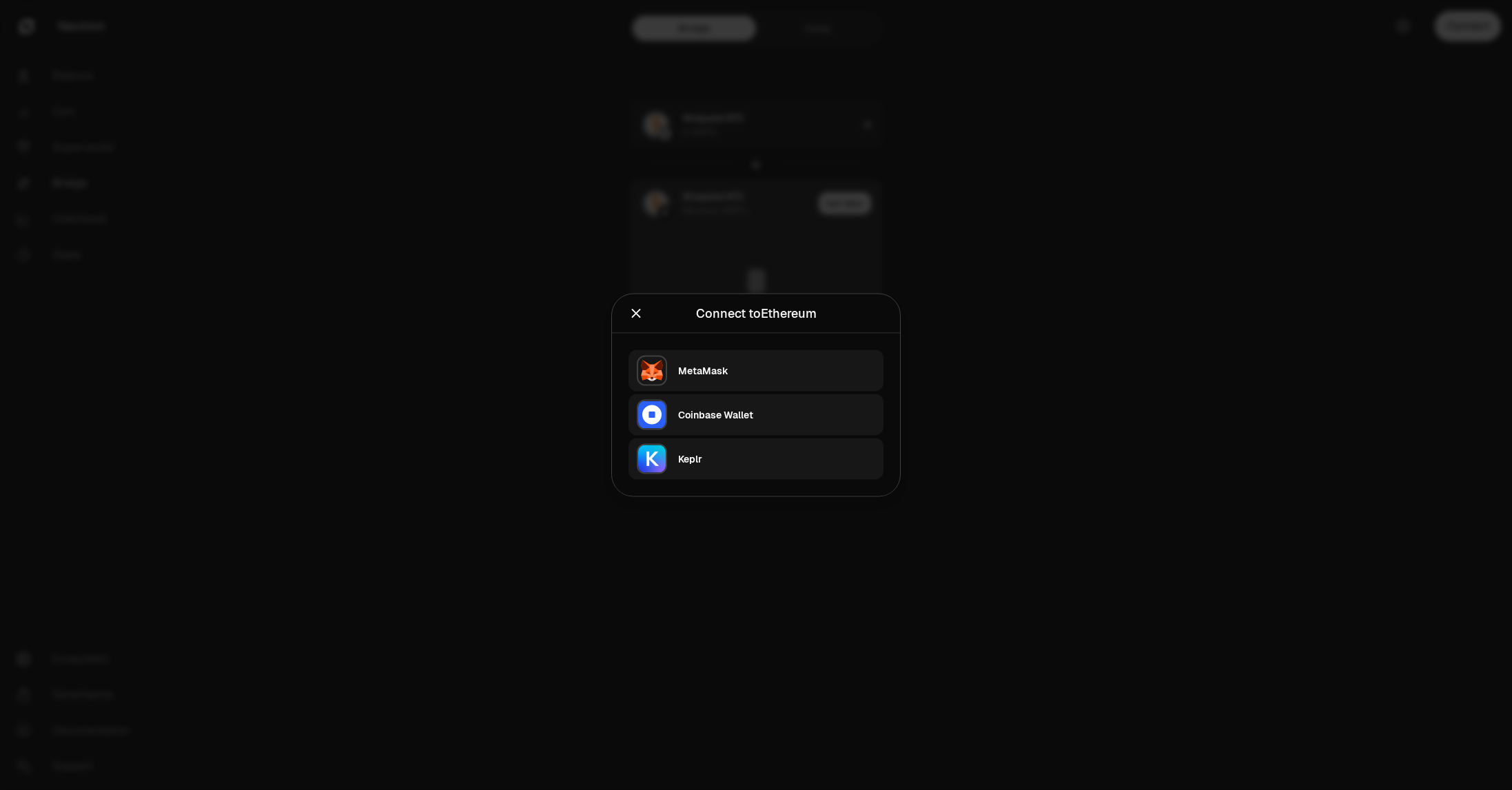
click at [726, 369] on div "MetaMask" at bounding box center [776, 370] width 197 height 14
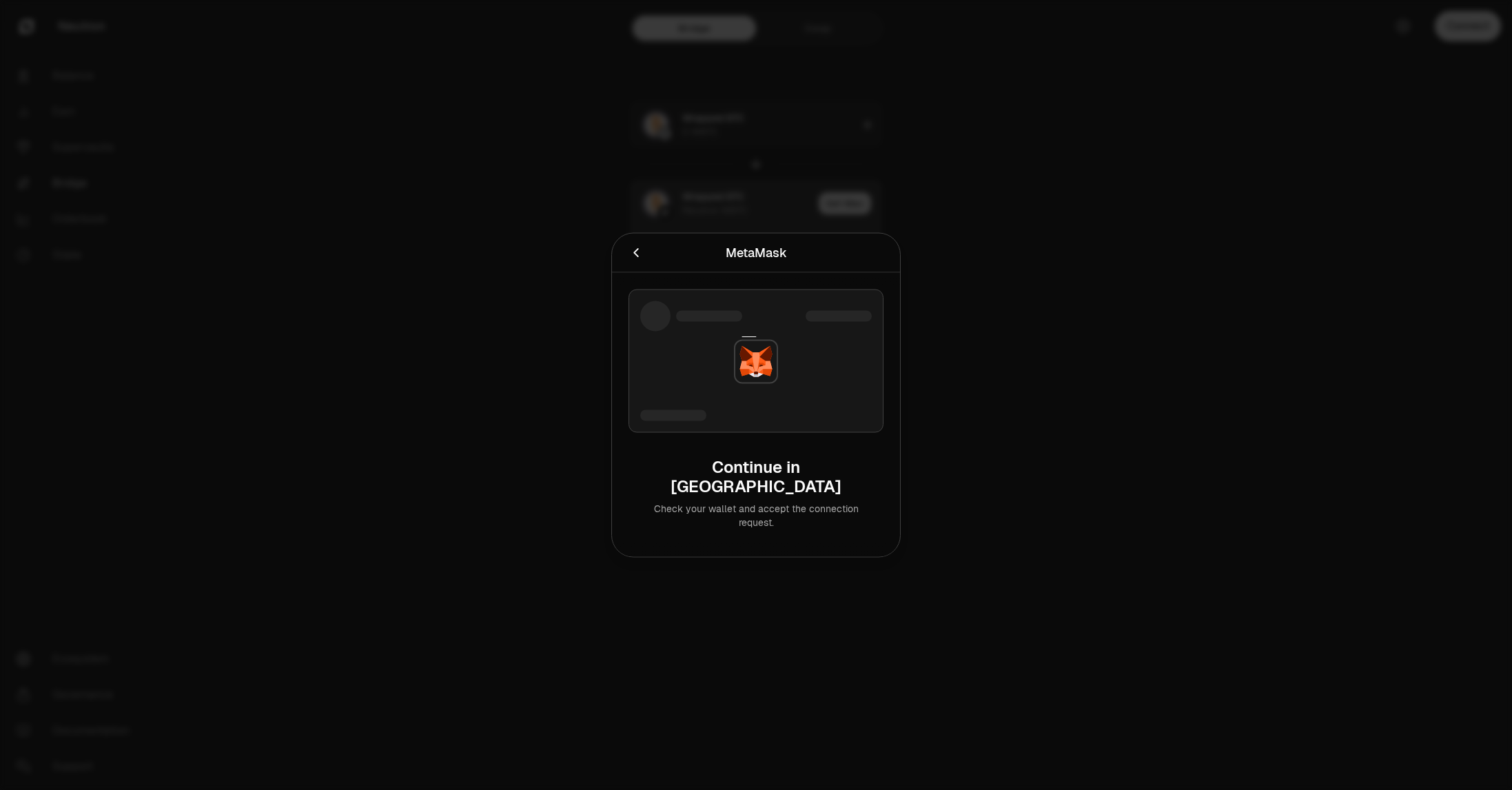
click at [758, 363] on img at bounding box center [756, 361] width 44 height 44
click at [706, 379] on div at bounding box center [756, 361] width 255 height 143
click at [633, 261] on icon "Cancel" at bounding box center [636, 252] width 15 height 15
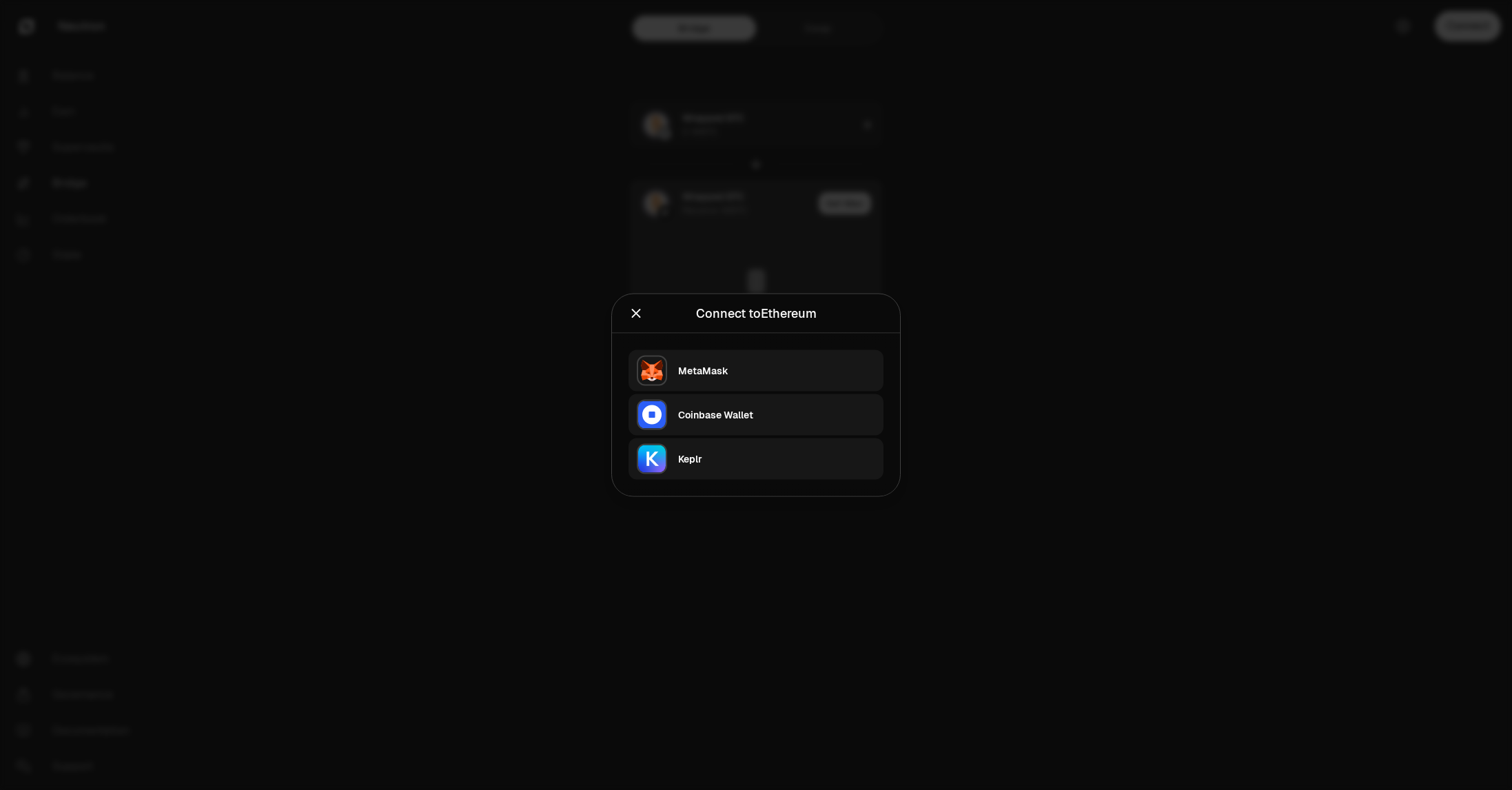
click at [727, 361] on div "MetaMask" at bounding box center [776, 370] width 197 height 21
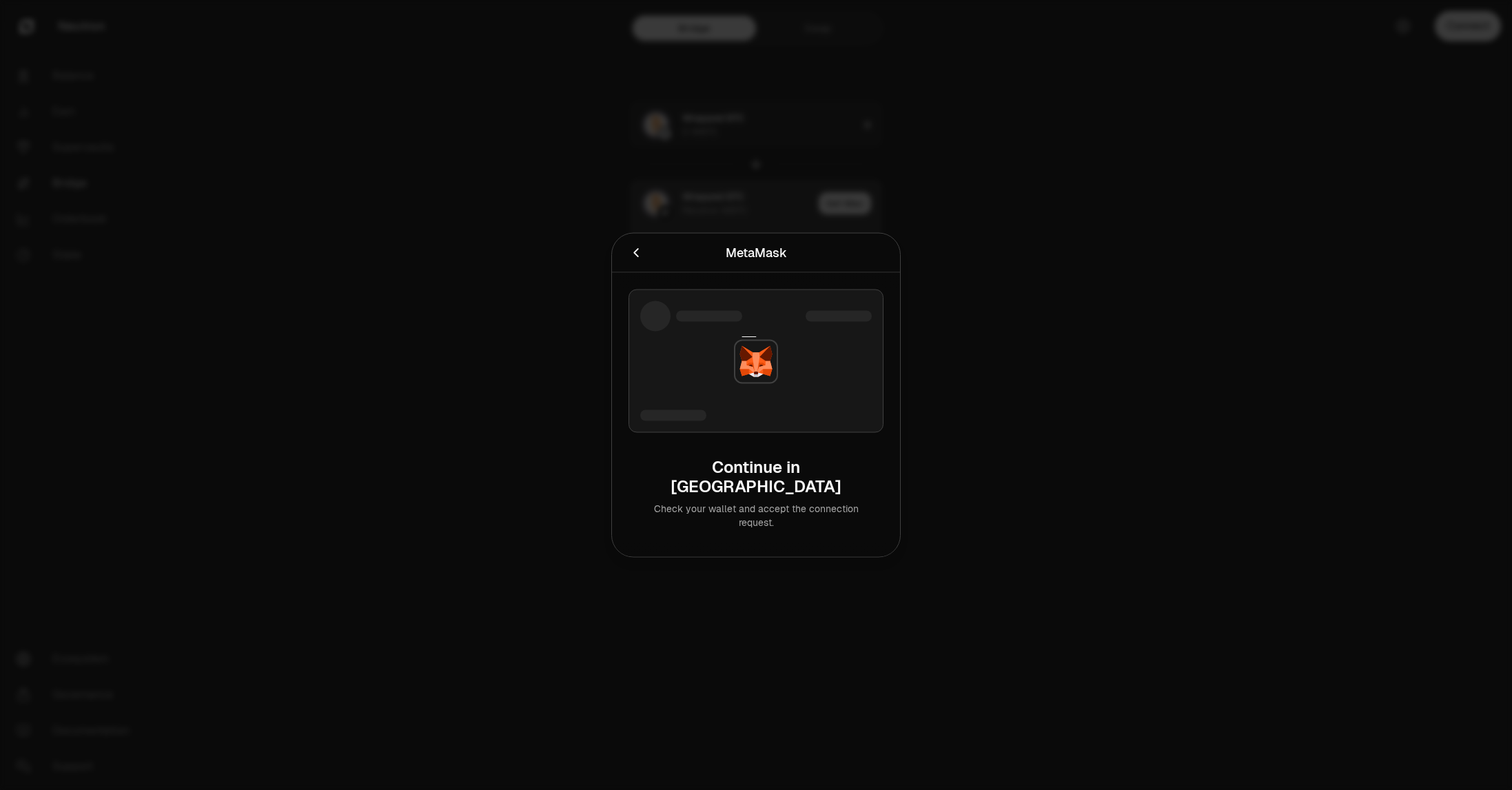
click at [1033, 154] on div at bounding box center [756, 395] width 1512 height 790
